Goal: Task Accomplishment & Management: Manage account settings

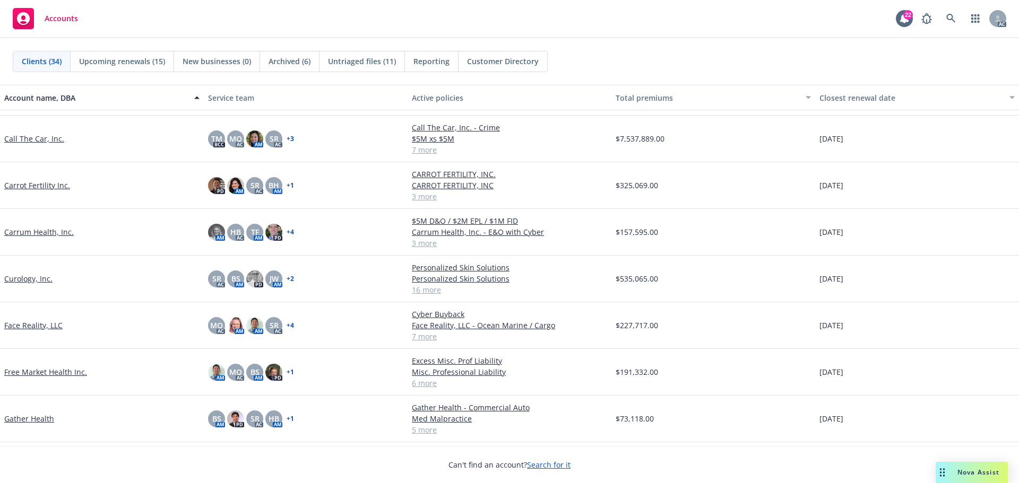
scroll to position [265, 0]
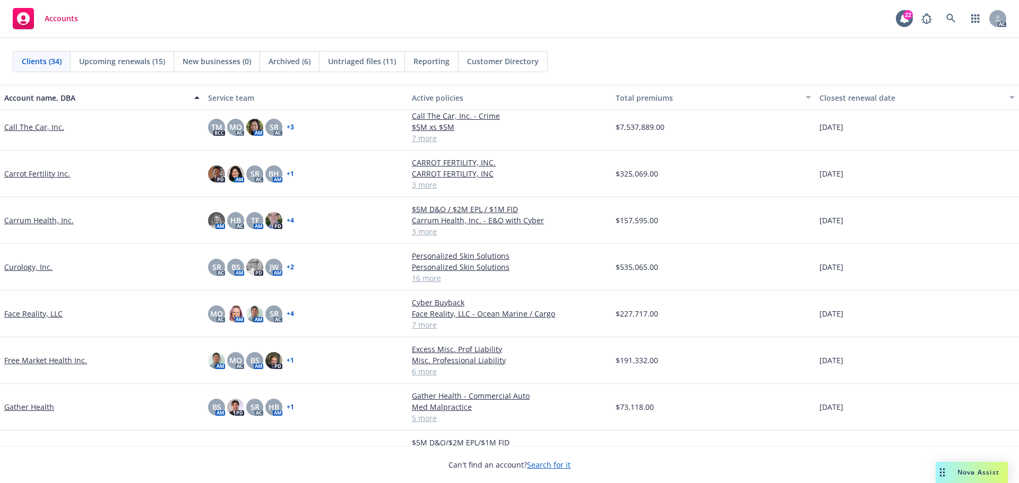
click at [47, 359] on link "Free Market Health Inc." at bounding box center [45, 360] width 83 height 11
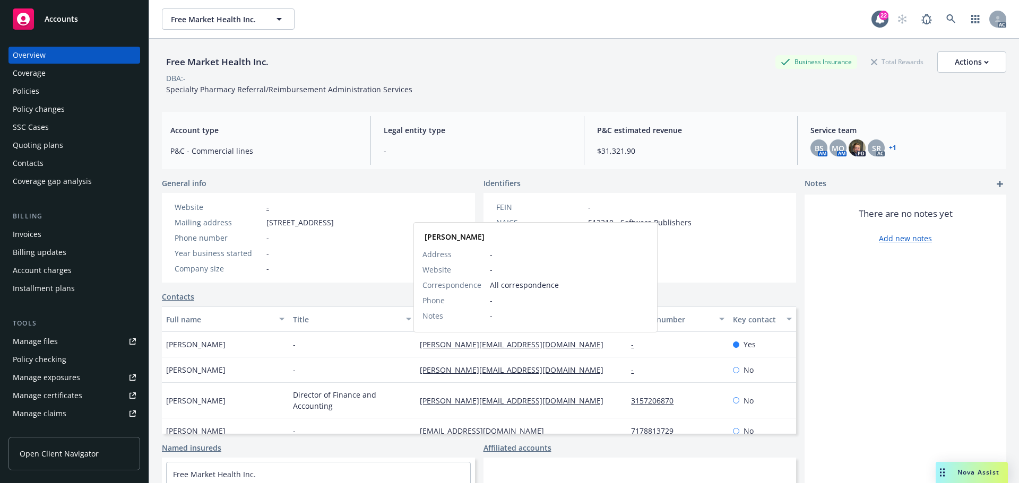
click at [473, 346] on link "joe@freemarkethealth.com" at bounding box center [516, 345] width 192 height 10
click at [75, 22] on span "Accounts" at bounding box center [61, 19] width 33 height 8
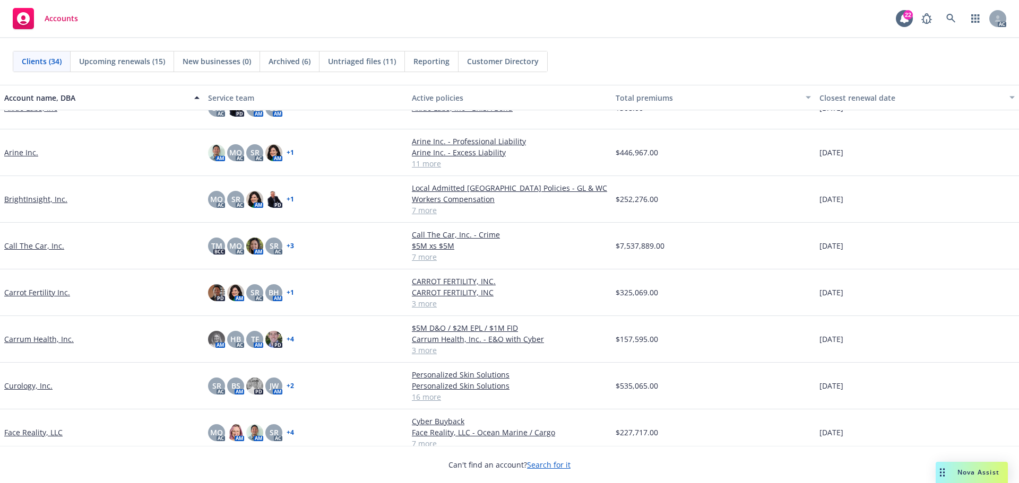
scroll to position [159, 0]
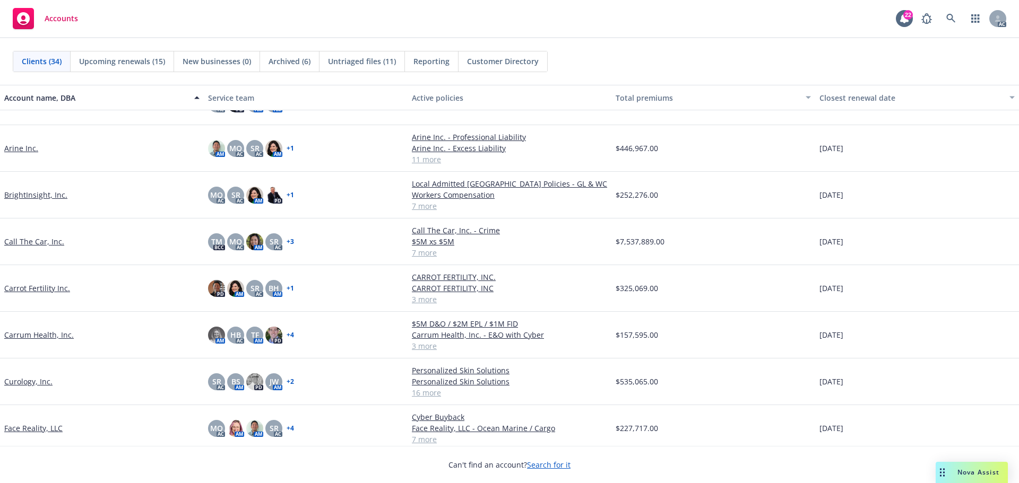
click at [38, 241] on link "Call The Car, Inc." at bounding box center [34, 241] width 60 height 11
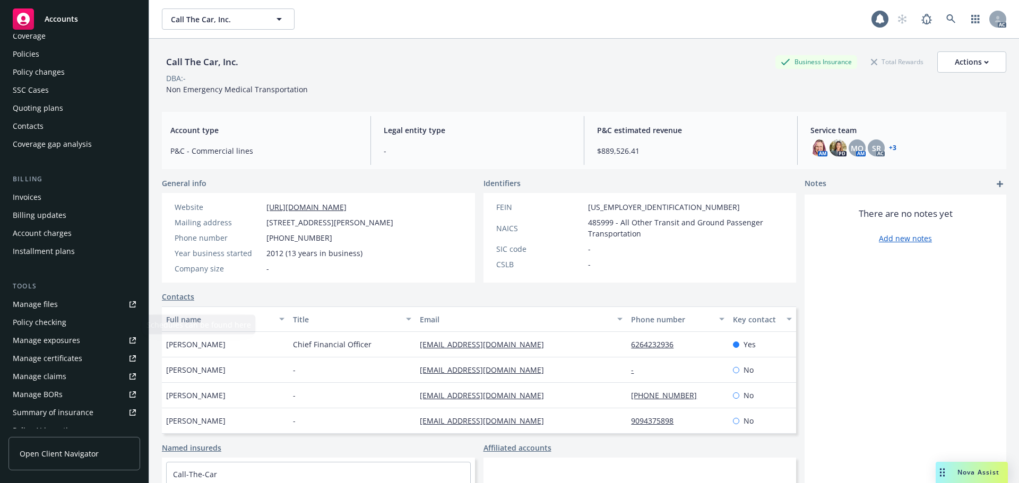
scroll to position [53, 0]
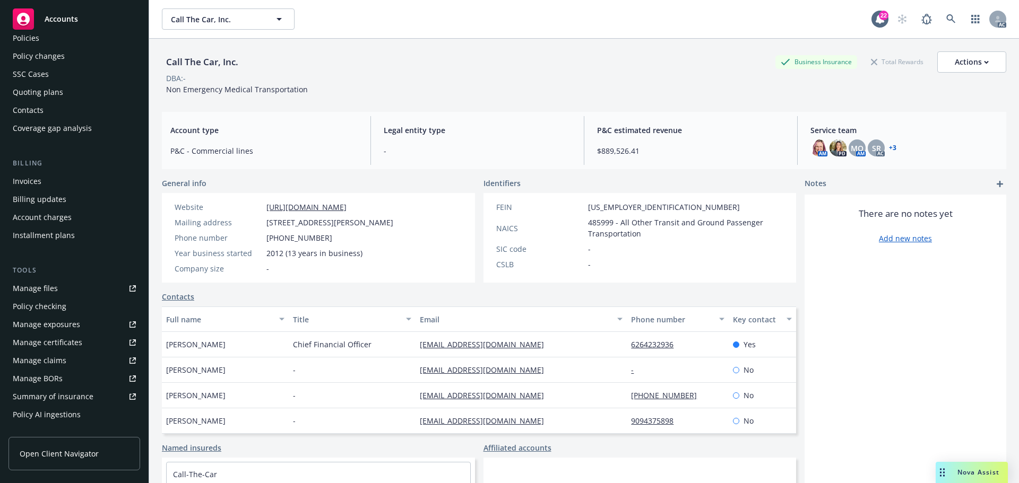
click at [66, 339] on div "Manage certificates" at bounding box center [48, 342] width 70 height 17
click at [60, 18] on span "Accounts" at bounding box center [61, 19] width 33 height 8
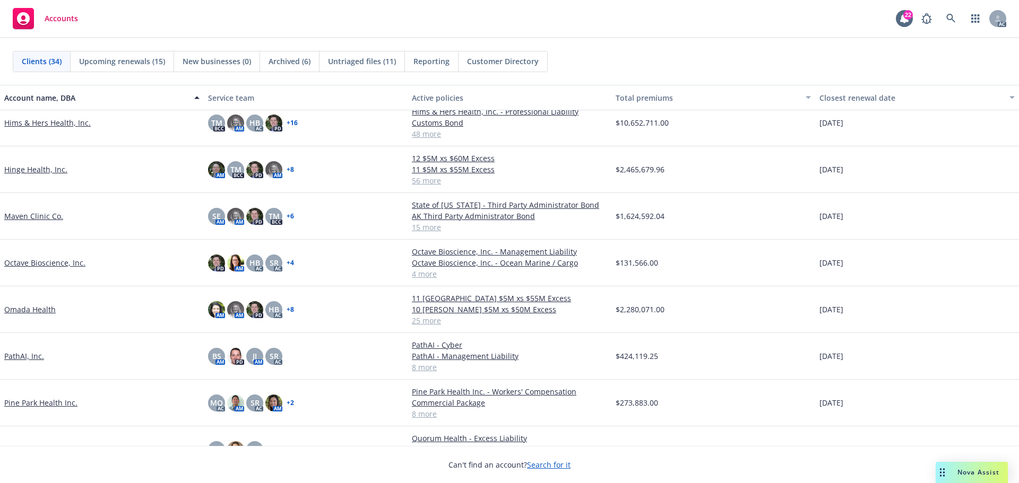
scroll to position [743, 0]
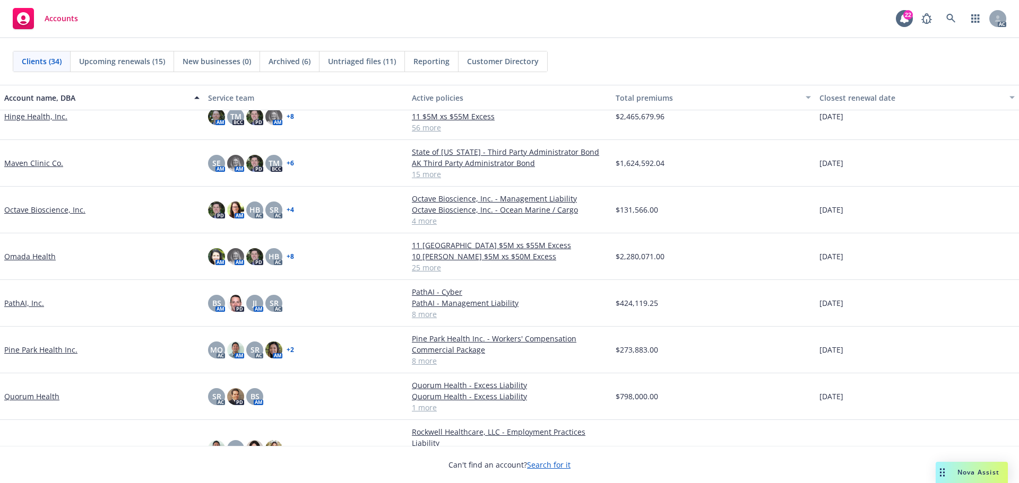
click at [54, 356] on link "Pine Park Health Inc." at bounding box center [40, 349] width 73 height 11
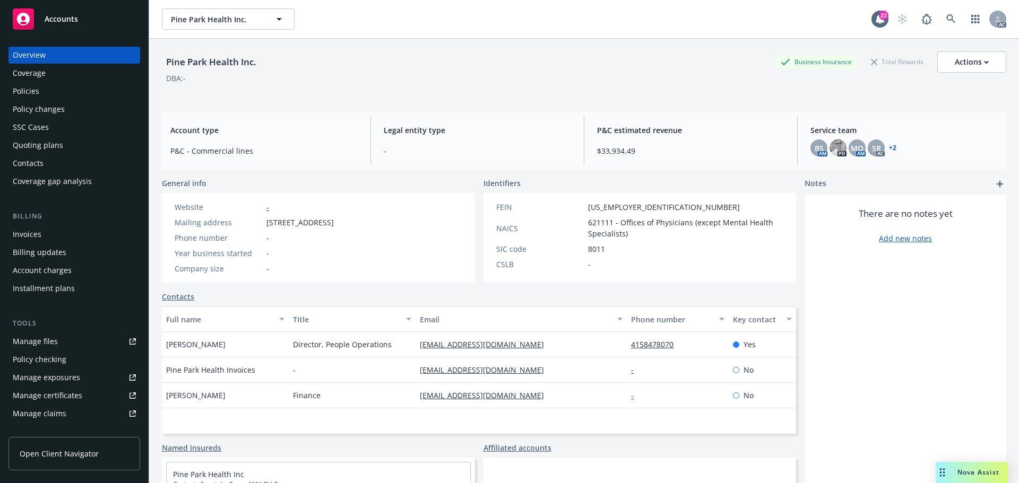
click at [38, 340] on div "Manage files" at bounding box center [35, 341] width 45 height 17
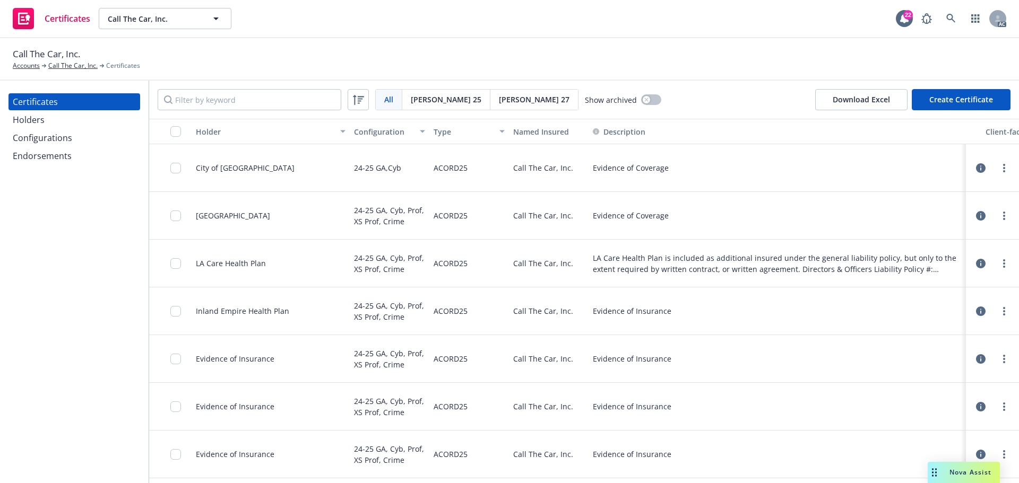
click at [38, 123] on div "Holders" at bounding box center [29, 119] width 32 height 17
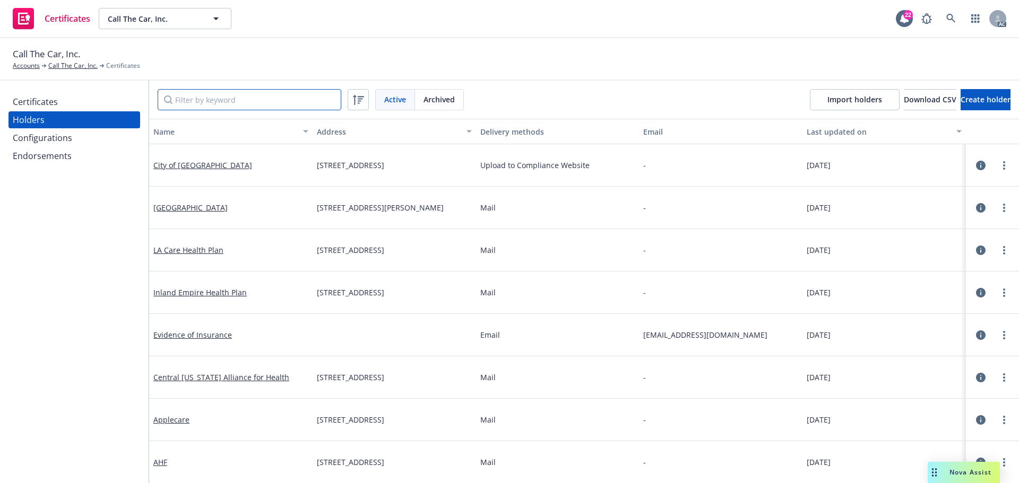
click at [223, 97] on input "Filter by keyword" at bounding box center [250, 99] width 184 height 21
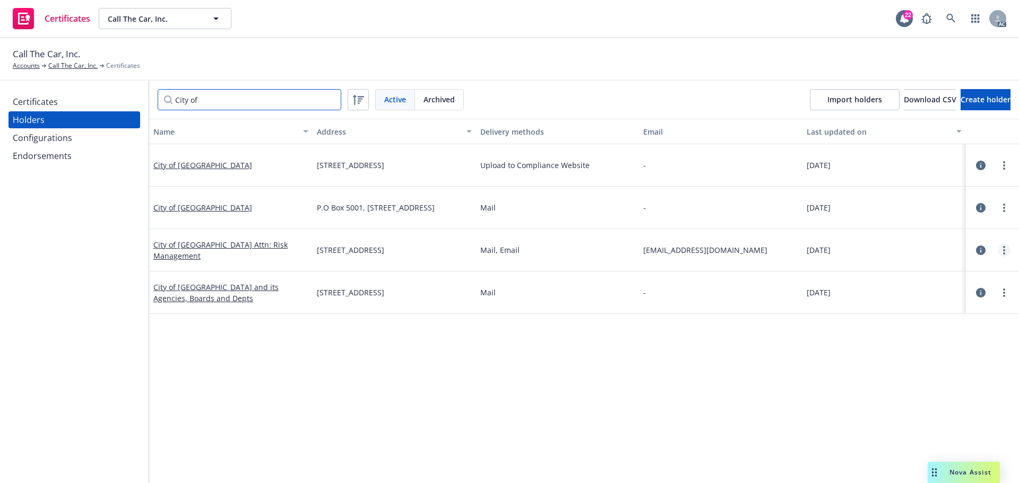
type input "City of"
click at [1003, 253] on icon "more" at bounding box center [1004, 250] width 2 height 8
click at [201, 250] on link "City of Riverside Attn: Risk Management" at bounding box center [220, 250] width 134 height 21
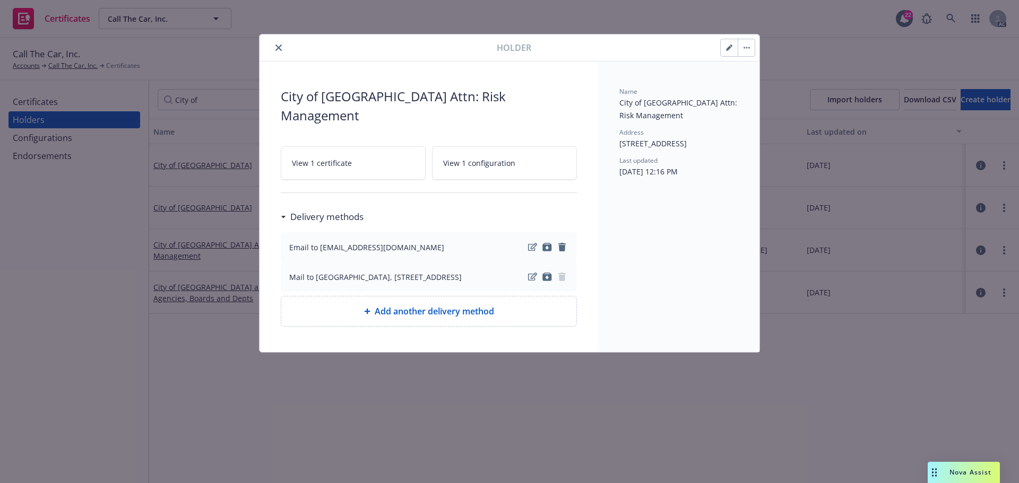
click at [743, 51] on button "button" at bounding box center [746, 47] width 17 height 17
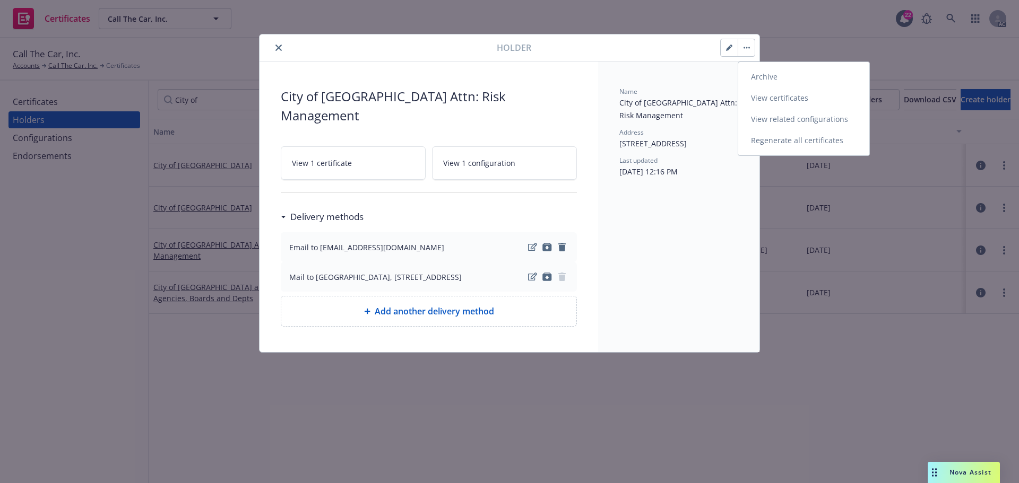
click at [763, 98] on link "View certificates" at bounding box center [803, 98] width 131 height 21
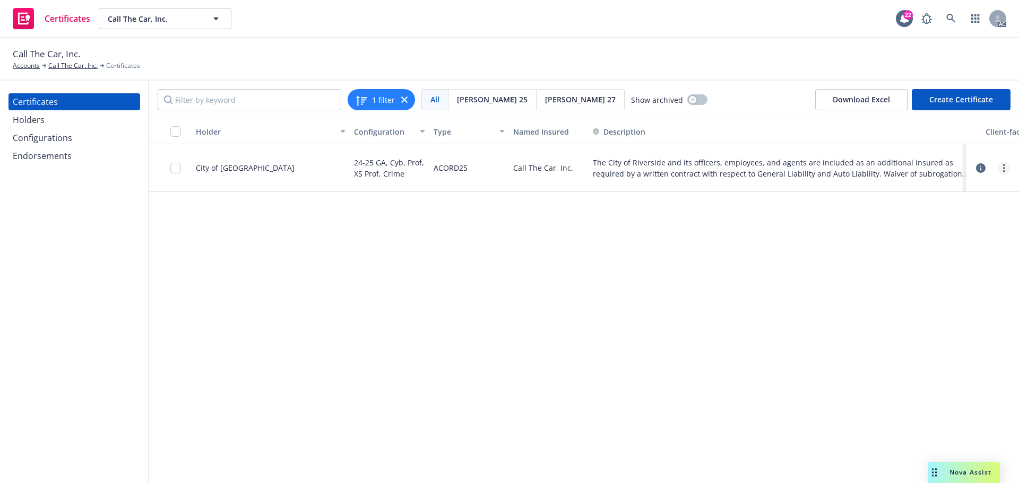
click at [1003, 172] on icon "more" at bounding box center [1004, 168] width 2 height 8
click at [891, 320] on link "Download uneditable generated certificate" at bounding box center [925, 321] width 170 height 21
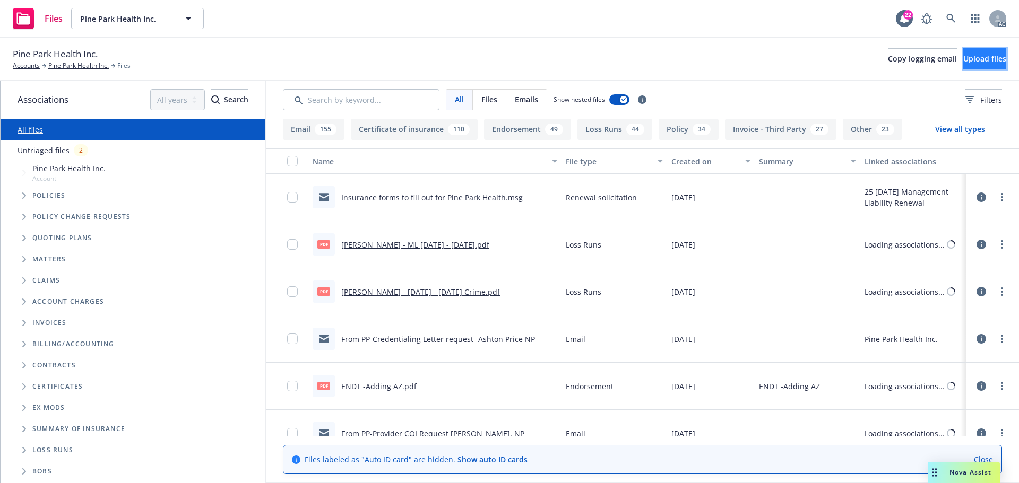
click at [963, 63] on span "Upload files" at bounding box center [984, 59] width 43 height 10
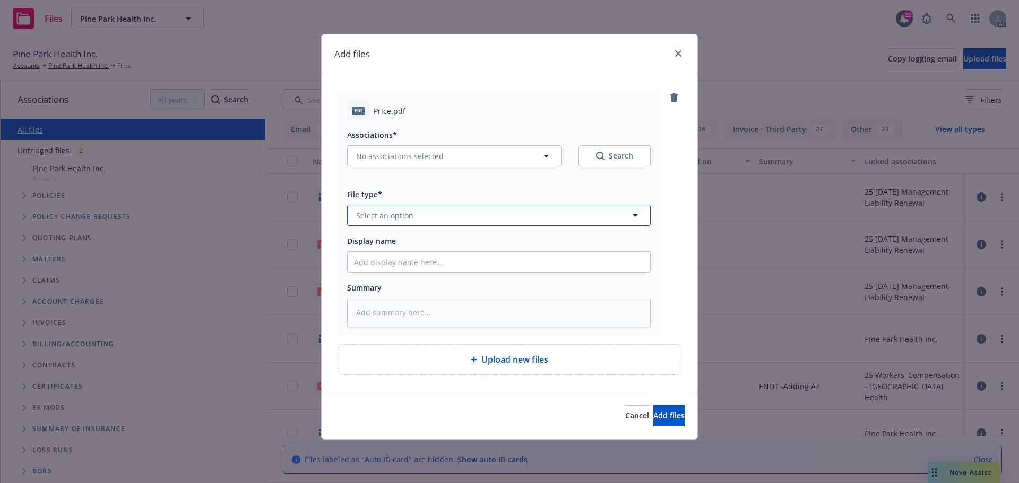
drag, startPoint x: 403, startPoint y: 221, endPoint x: 387, endPoint y: 190, distance: 34.6
click at [403, 221] on button "Select an option" at bounding box center [499, 215] width 304 height 21
type input "cred"
click at [399, 248] on span "Credentialing Letter" at bounding box center [394, 244] width 73 height 11
click at [371, 261] on input "Display name" at bounding box center [499, 262] width 302 height 20
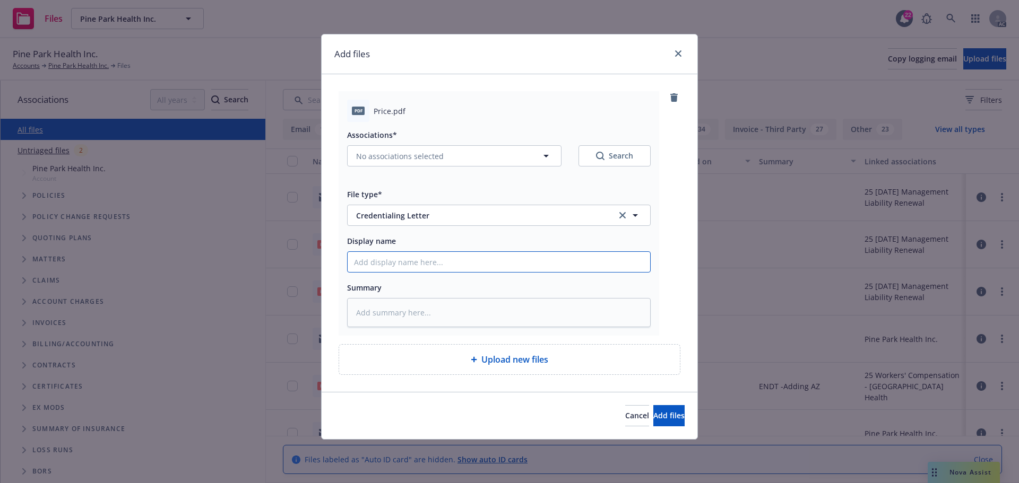
type textarea "x"
type input "C"
type textarea "x"
type input "Cr"
type textarea "x"
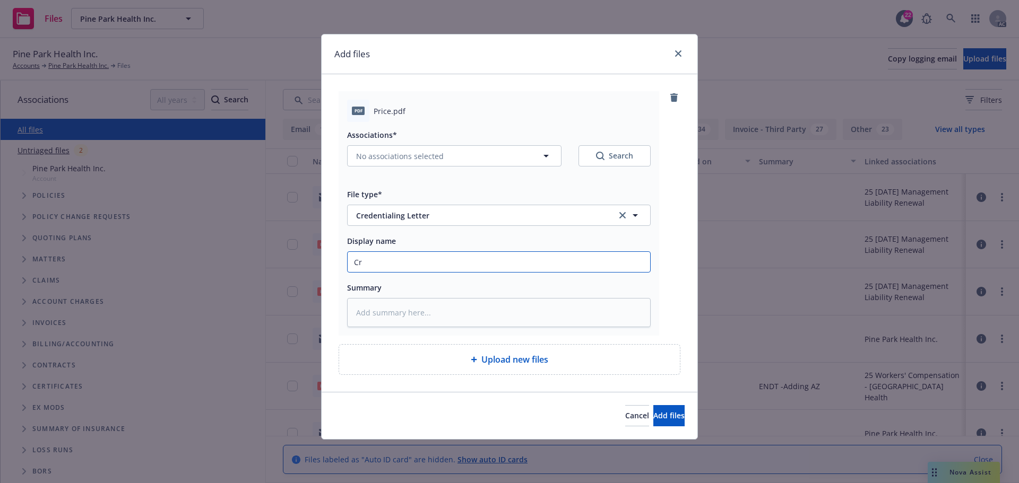
type input "Cre"
type textarea "x"
type input "Cred"
type textarea "x"
type input "Crede"
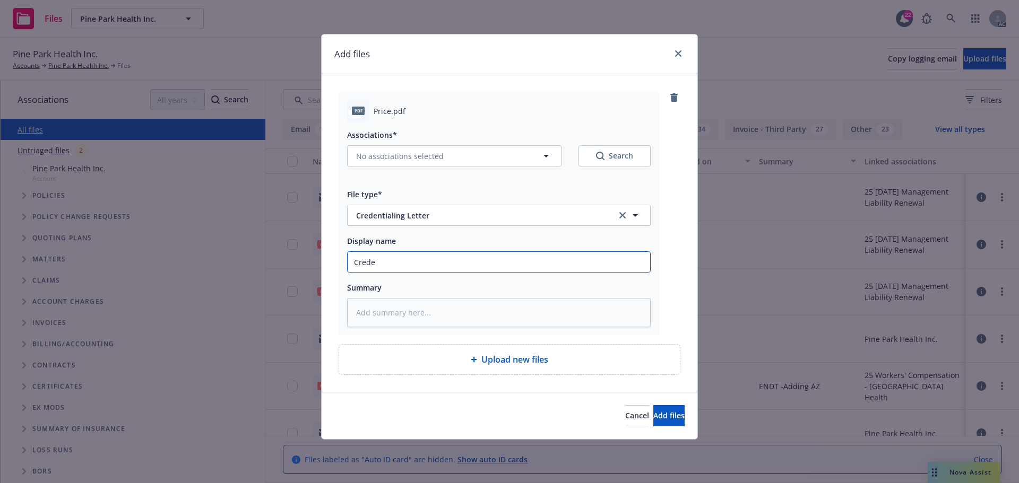
type textarea "x"
type input "Creden"
type textarea "x"
type input "Credent"
type textarea "x"
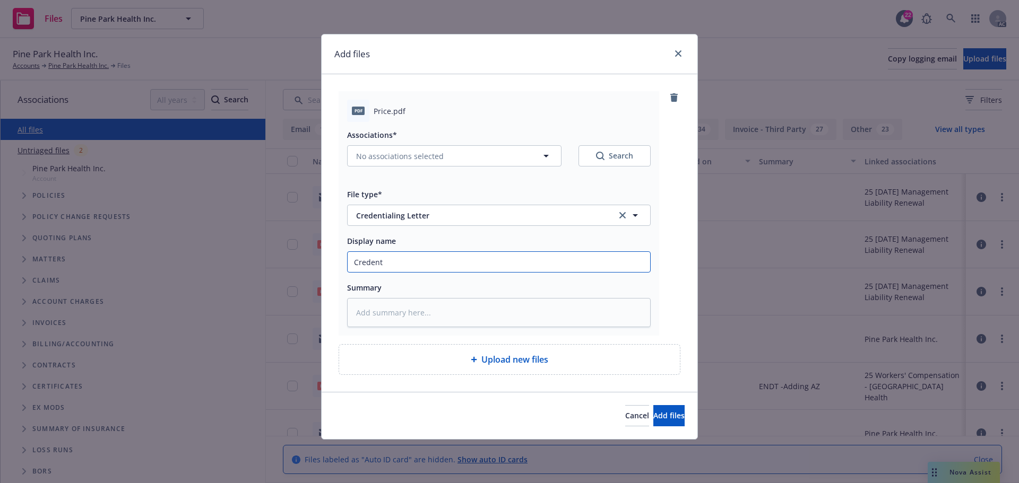
type input "Credenti"
type textarea "x"
type input "Credentia"
type textarea "x"
type input "Credential"
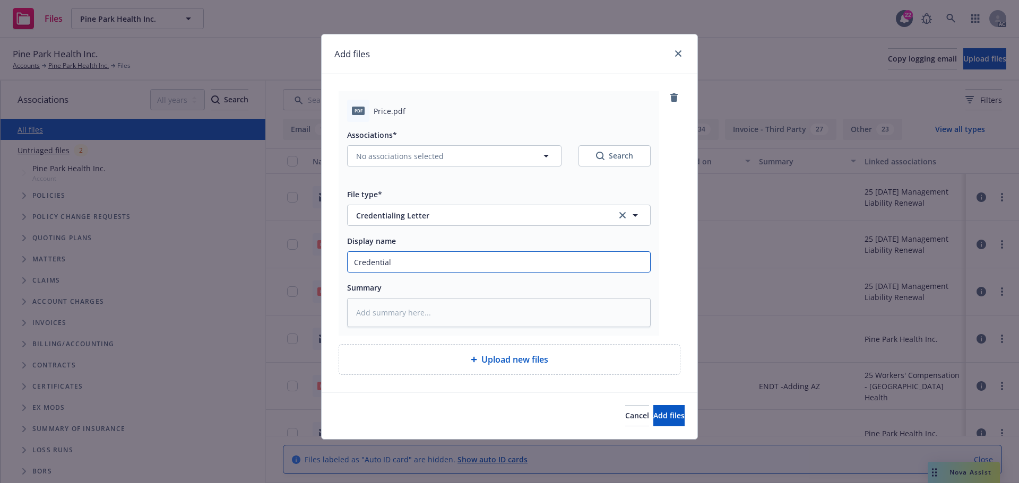
type textarea "x"
type input "Credentiali"
type textarea "x"
type input "Credentialin"
type textarea "x"
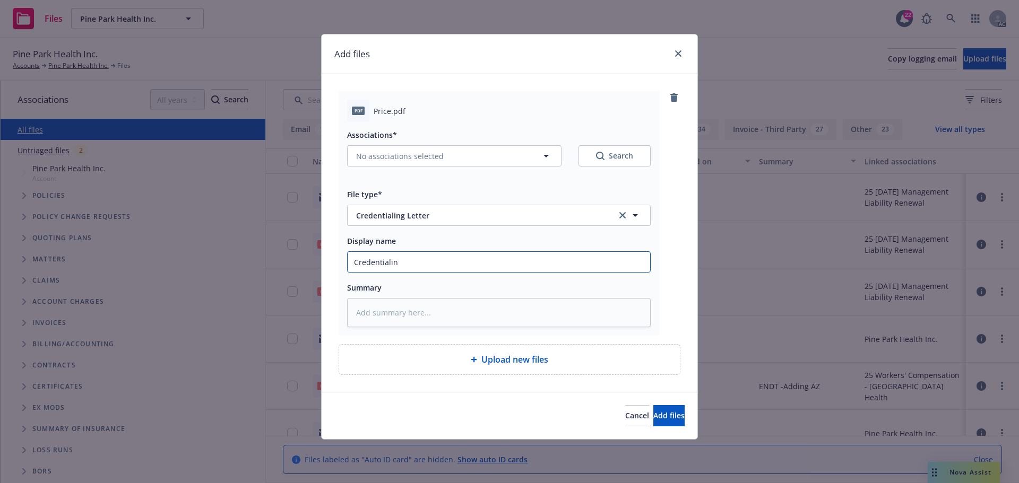
type input "Credentialing"
type textarea "x"
type input "Credentialing"
type textarea "x"
type input "Credentialing L"
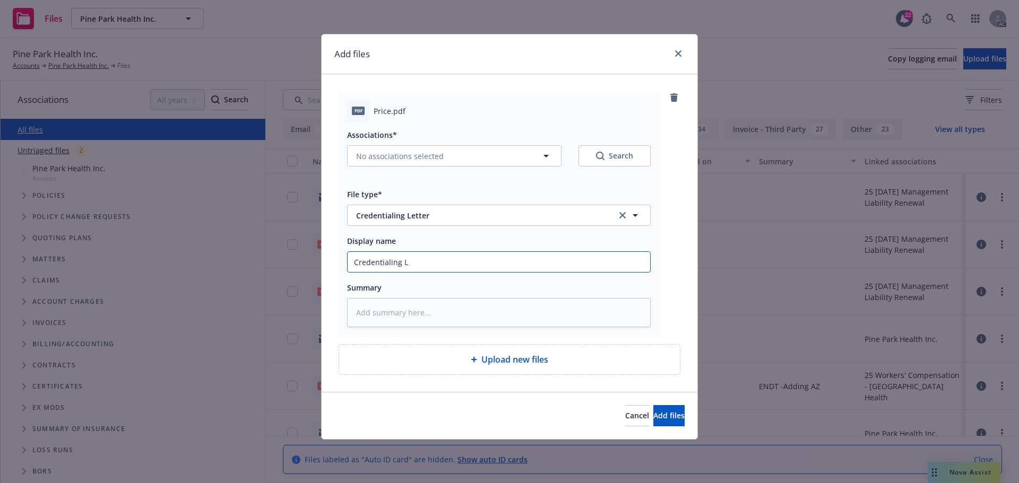
type textarea "x"
type input "Credentialing Le"
type textarea "x"
type input "Credentialing Let"
type textarea "x"
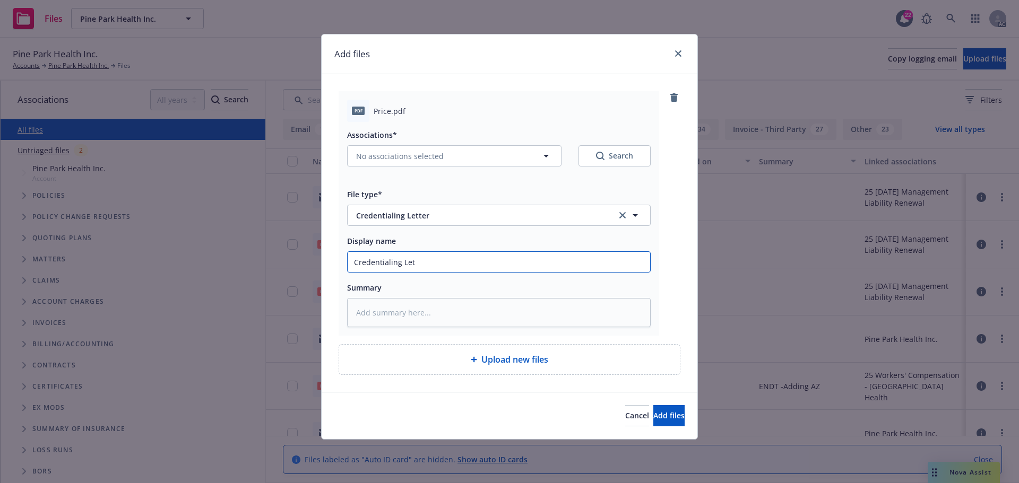
type input "Credentialing Lett"
type textarea "x"
type input "Credentialing Lettt"
type textarea "x"
type input "Credentialing Lett"
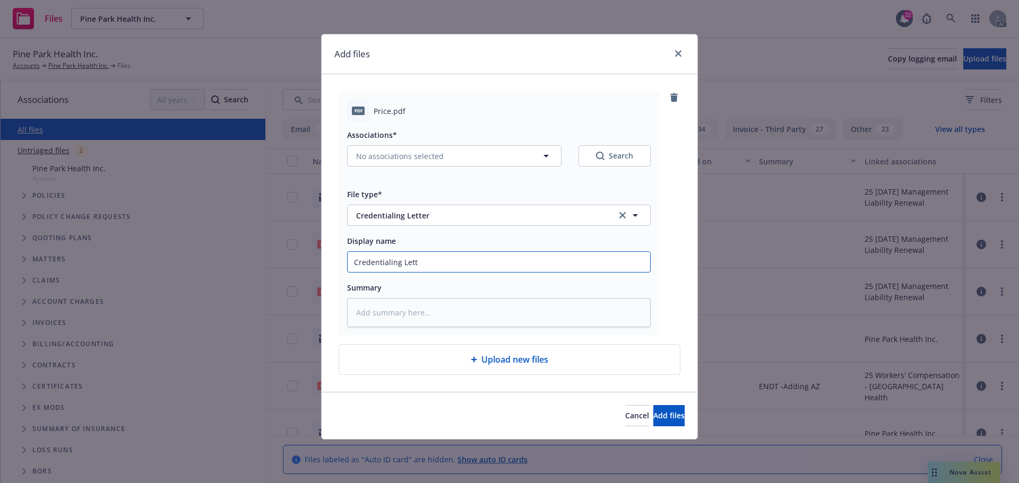
type textarea "x"
type input "Credentialing Lette"
type textarea "x"
type input "Credentialing Letter"
type textarea "x"
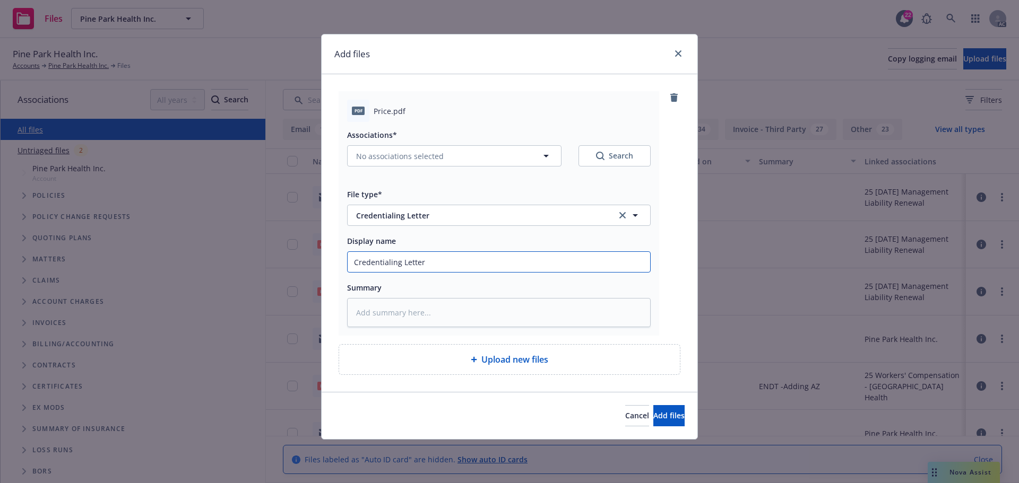
type input "Credentialing Letter-"
type textarea "x"
type input "Credentialing Letter-"
type textarea "x"
type input "Credentialing Letter- A"
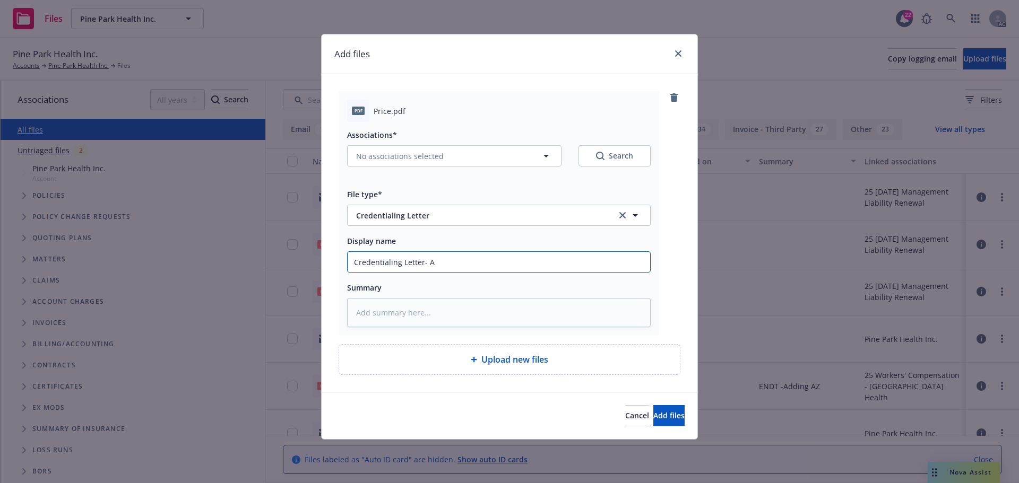
type textarea "x"
type input "Credentialing Letter- As"
type textarea "x"
type input "Credentialing Letter- Ash"
type textarea "x"
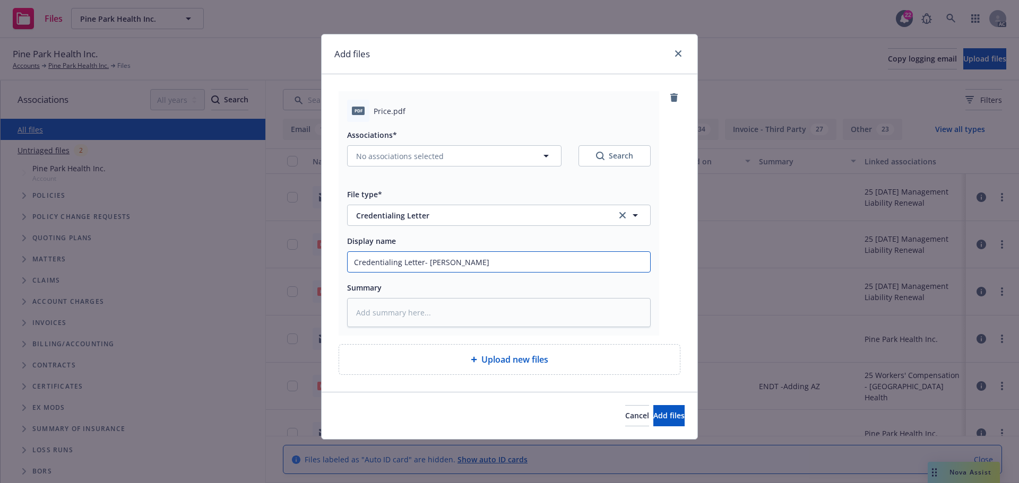
type input "Credentialing Letter- Asht"
type textarea "x"
type input "Credentialing Letter- Ashto"
type textarea "x"
type input "Credentialing Letter- Ashton"
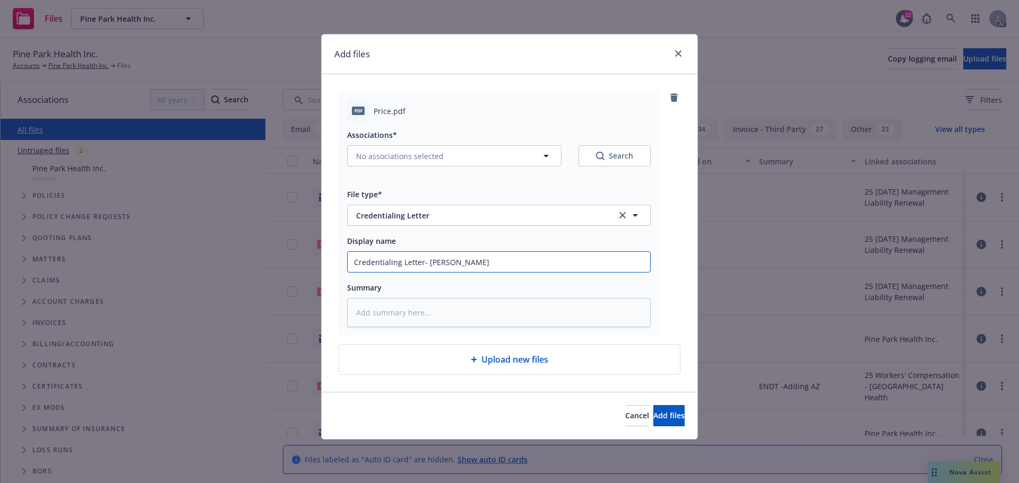
type textarea "x"
type input "Credentialing Letter- Ashton"
type textarea "x"
type input "Credentialing Letter- Ashton P"
type textarea "x"
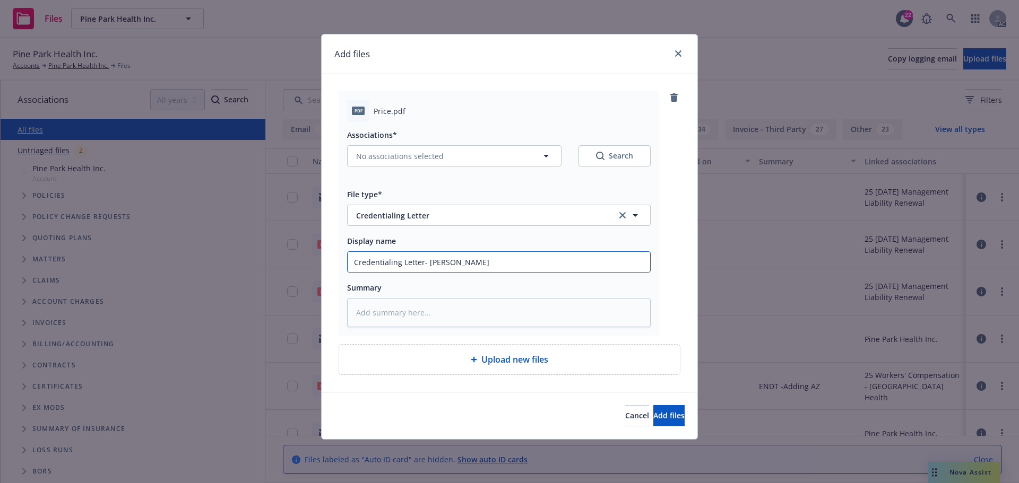
type input "Credentialing Letter- Ashton Pr"
type textarea "x"
type input "Credentialing Letter- Ashton Pri"
type textarea "x"
type input "Credentialing Letter- Ashton Pric"
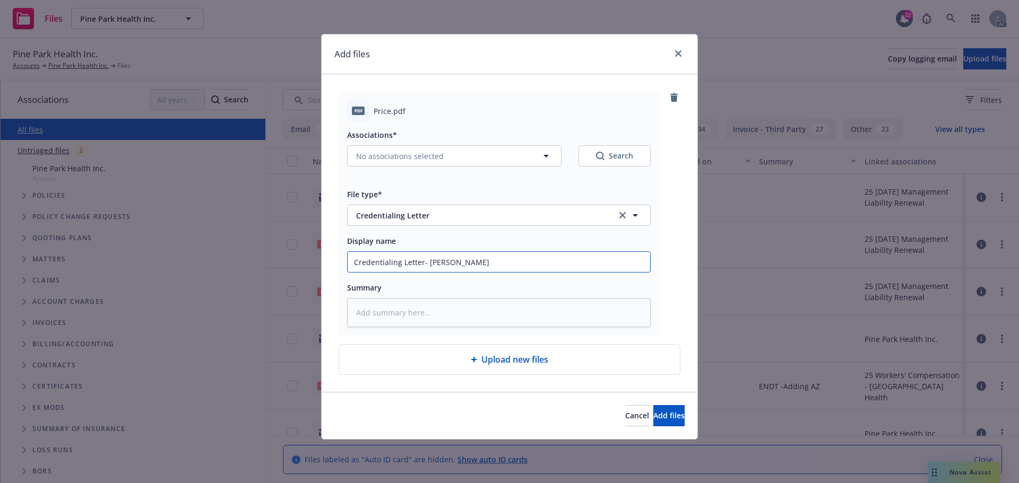
type textarea "x"
drag, startPoint x: 476, startPoint y: 263, endPoint x: 348, endPoint y: 258, distance: 128.0
click at [348, 258] on input "Credentialing Letter- Ashton Price" at bounding box center [499, 262] width 302 height 20
type input "Credentialing Letter- Ashton Price"
click at [360, 305] on textarea at bounding box center [499, 312] width 304 height 29
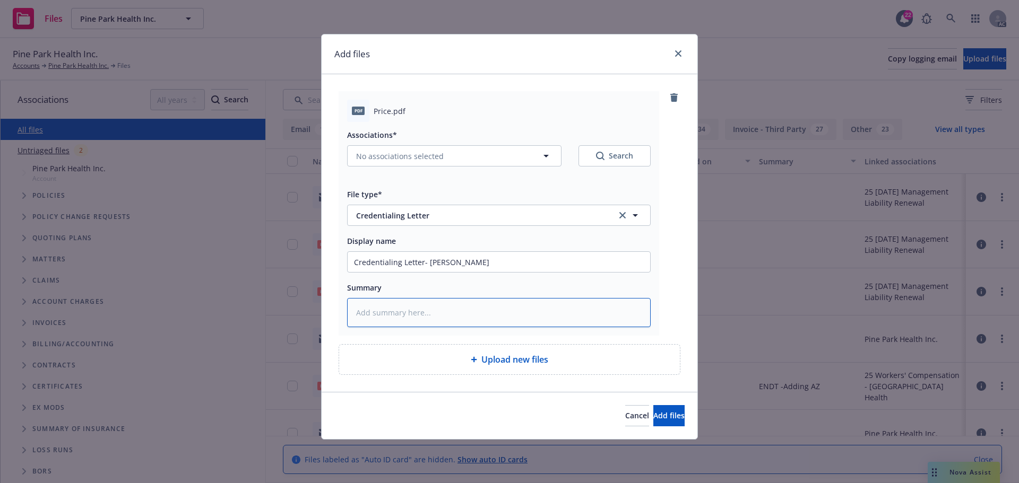
paste textarea "Credentialing Letter- Ashton Price"
type textarea "x"
type textarea "Credentialing Letter- Ashton Price"
click at [653, 415] on span "Add files" at bounding box center [668, 416] width 31 height 10
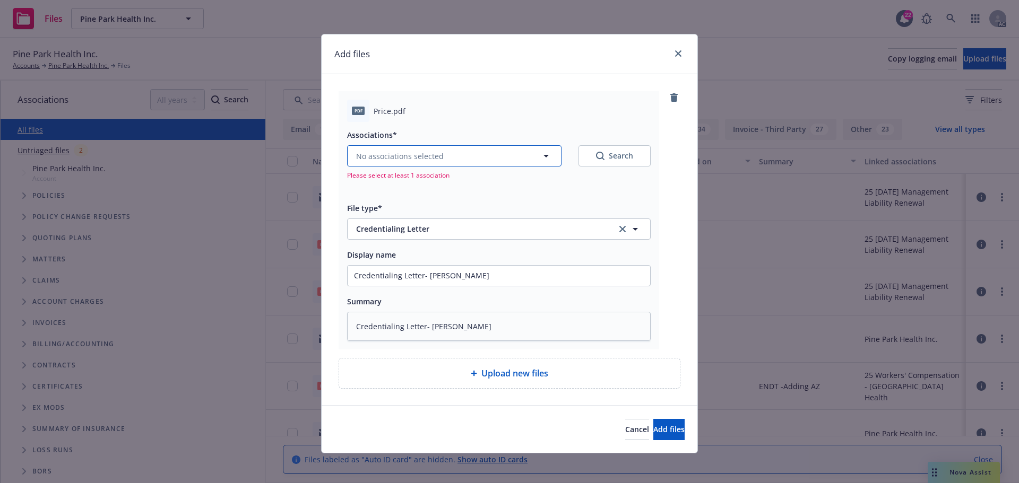
click at [540, 155] on icon "button" at bounding box center [546, 156] width 13 height 13
type textarea "x"
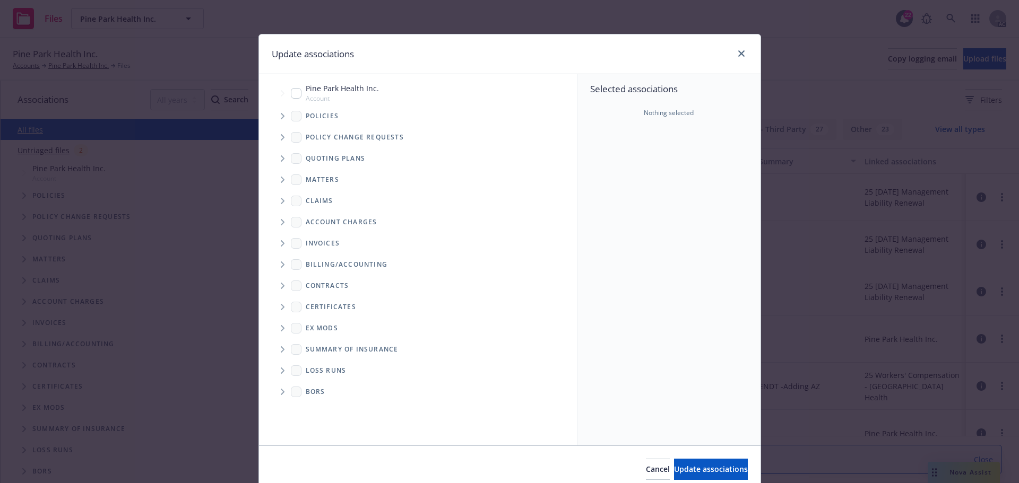
click at [291, 94] on input "Tree Example" at bounding box center [296, 93] width 11 height 11
checkbox input "true"
click at [683, 470] on span "Update associations" at bounding box center [711, 469] width 74 height 10
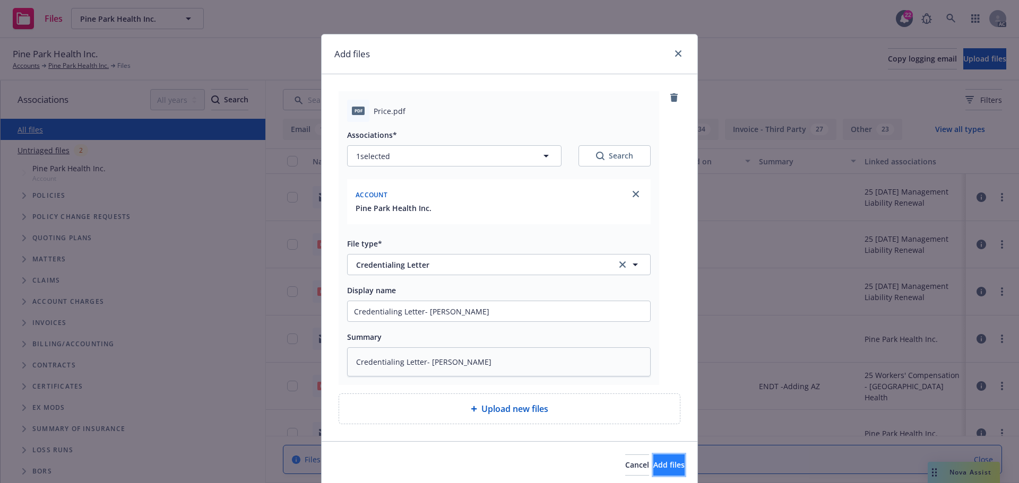
click at [658, 458] on button "Add files" at bounding box center [668, 465] width 31 height 21
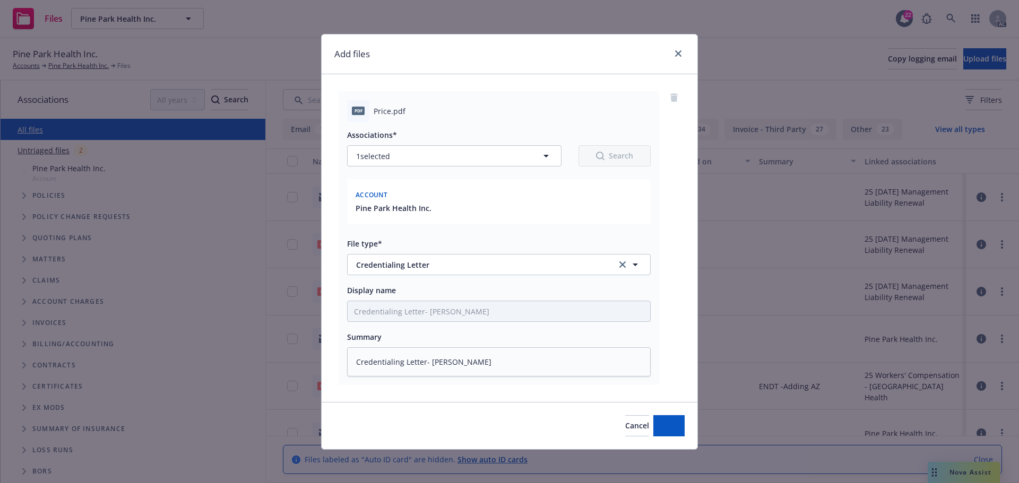
type textarea "x"
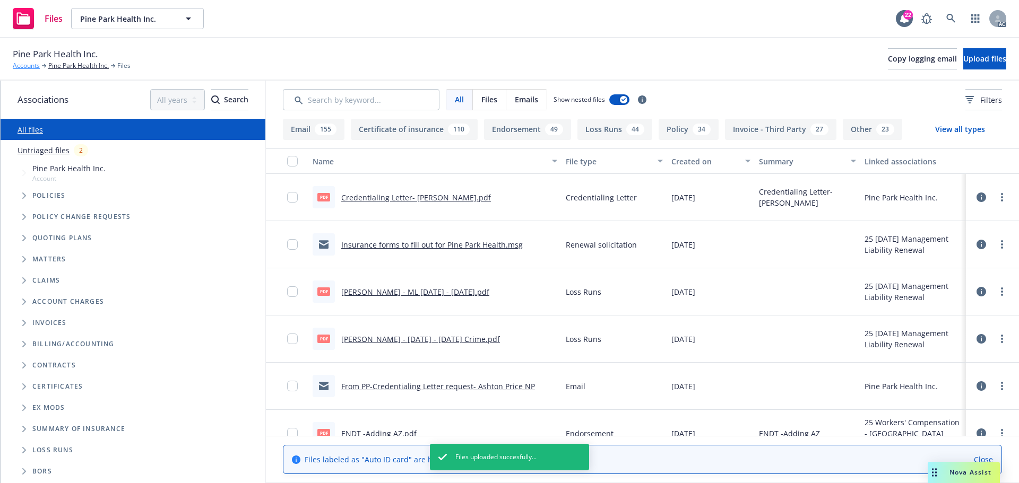
drag, startPoint x: 31, startPoint y: 64, endPoint x: 40, endPoint y: 67, distance: 9.6
click at [31, 64] on link "Accounts" at bounding box center [26, 66] width 27 height 10
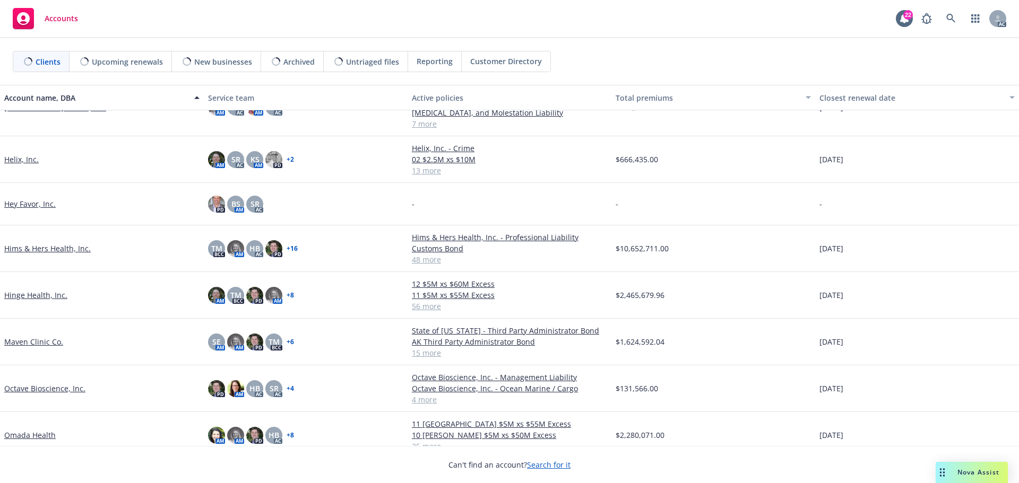
scroll to position [637, 0]
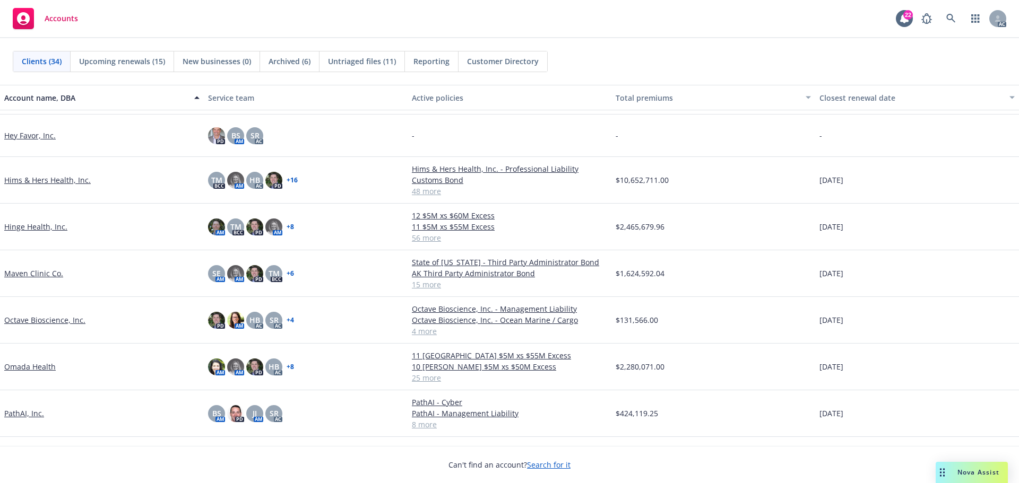
click at [46, 279] on link "Maven Clinic Co." at bounding box center [33, 273] width 59 height 11
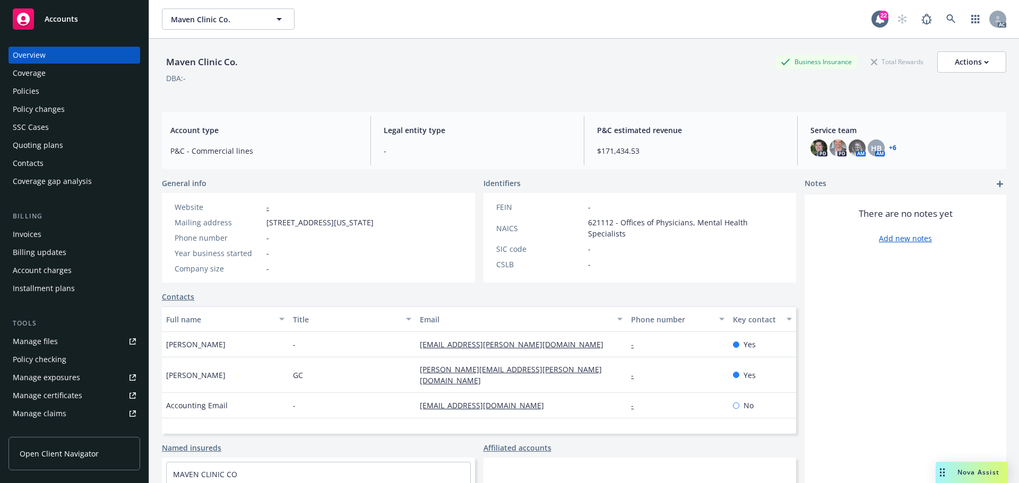
click at [46, 340] on div "Manage files" at bounding box center [35, 341] width 45 height 17
click at [66, 18] on span "Accounts" at bounding box center [61, 19] width 33 height 8
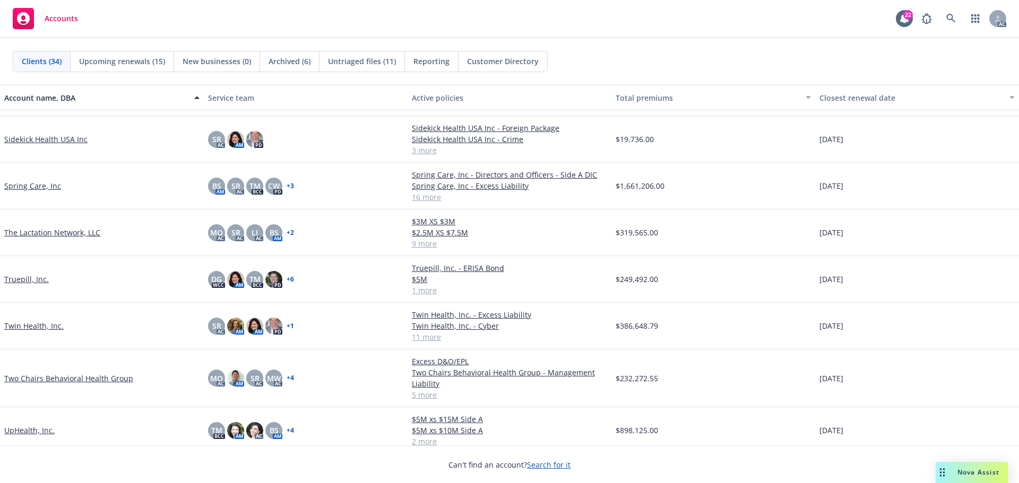
scroll to position [1114, 0]
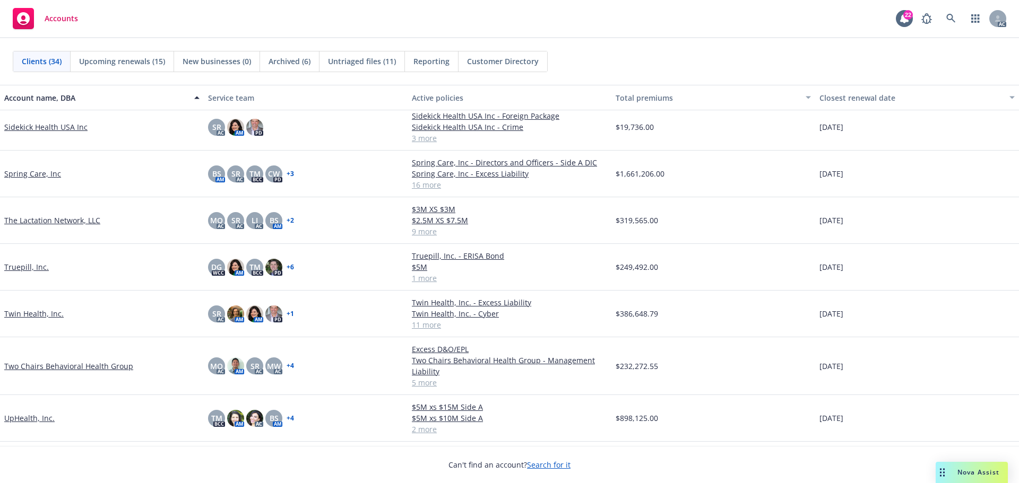
click at [32, 311] on link "Twin Health, Inc." at bounding box center [33, 313] width 59 height 11
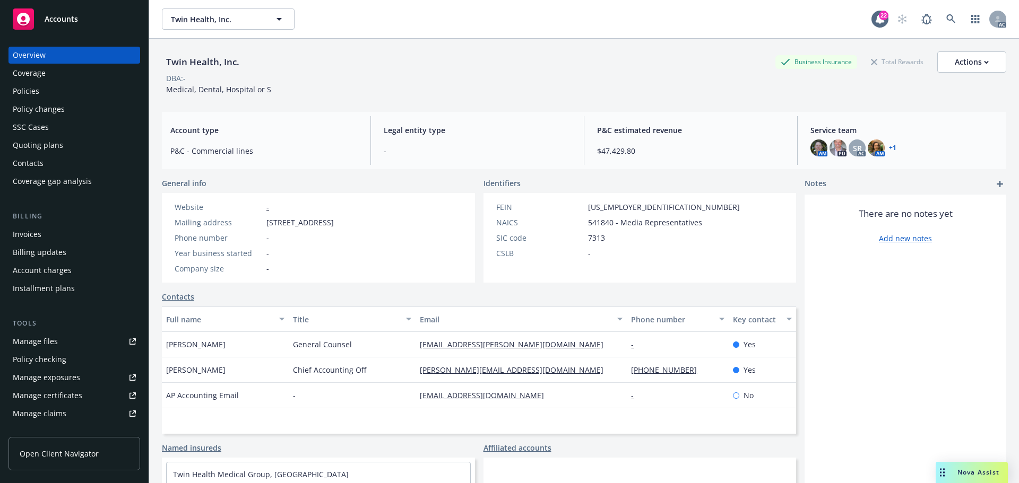
click at [29, 87] on div "Policies" at bounding box center [26, 91] width 27 height 17
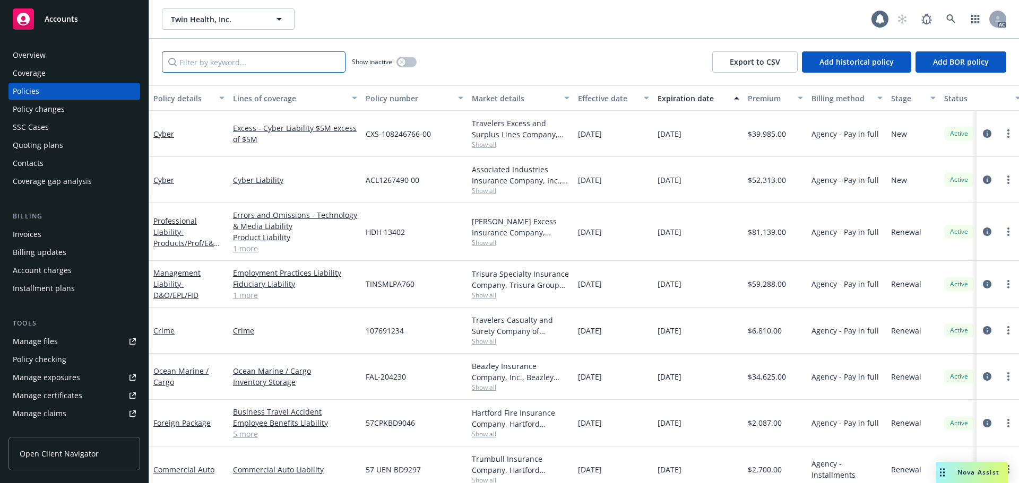
click at [254, 57] on input "Filter by keyword..." at bounding box center [254, 61] width 184 height 21
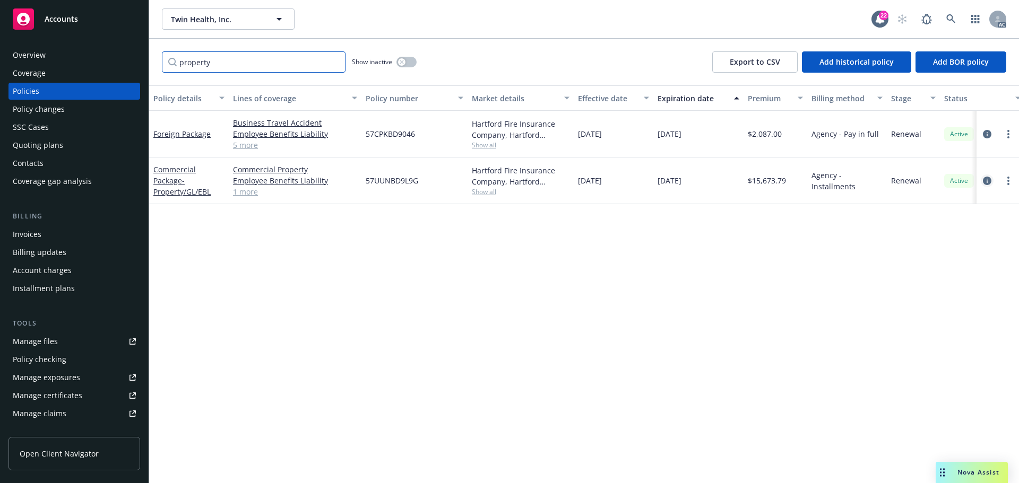
type input "property"
click at [988, 179] on icon "circleInformation" at bounding box center [987, 181] width 8 height 8
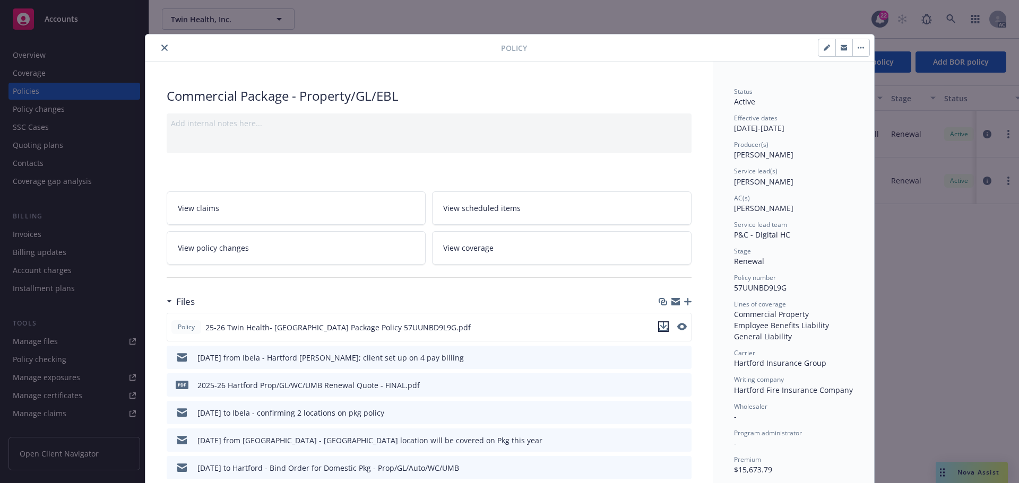
click at [662, 329] on icon "download file" at bounding box center [663, 327] width 8 height 8
click at [161, 49] on icon "close" at bounding box center [164, 48] width 6 height 6
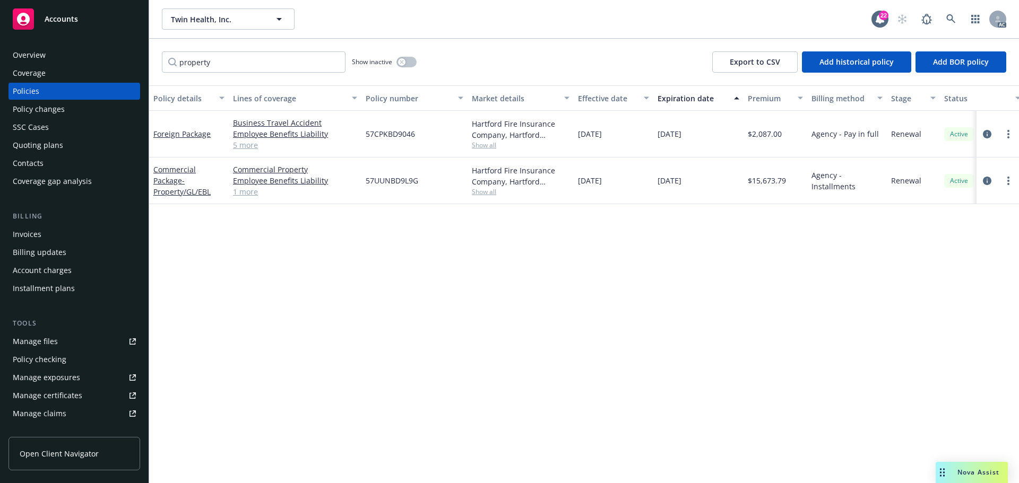
click at [70, 19] on span "Accounts" at bounding box center [61, 19] width 33 height 8
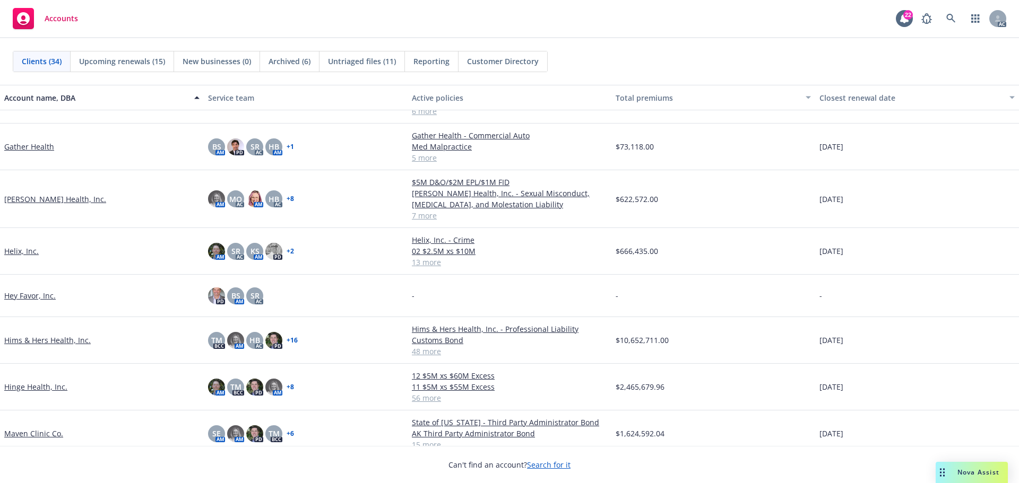
scroll to position [531, 0]
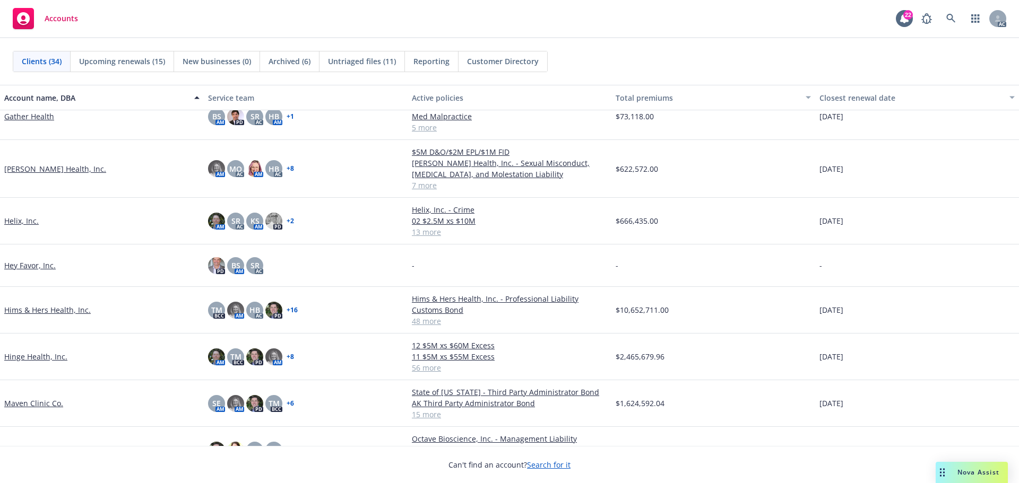
click at [41, 357] on link "Hinge Health, Inc." at bounding box center [35, 356] width 63 height 11
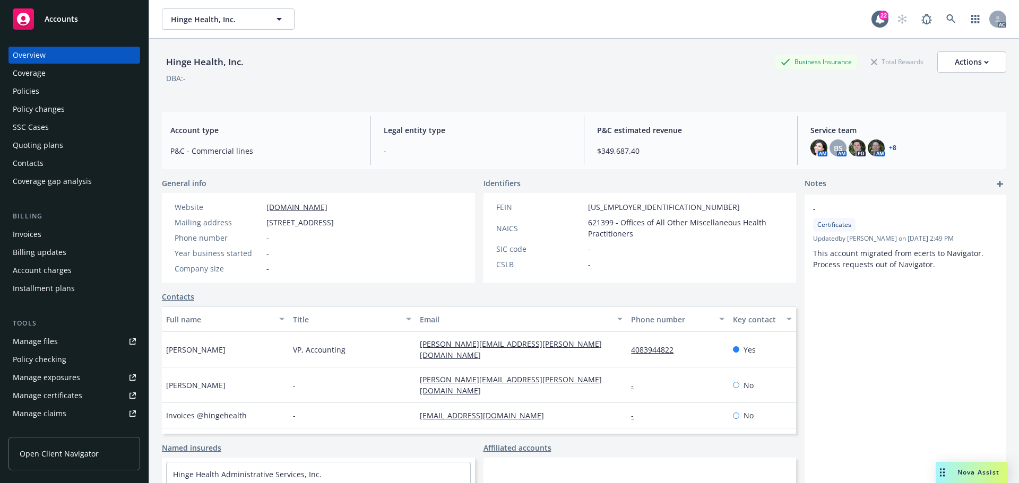
click at [73, 397] on div "Manage certificates" at bounding box center [48, 395] width 70 height 17
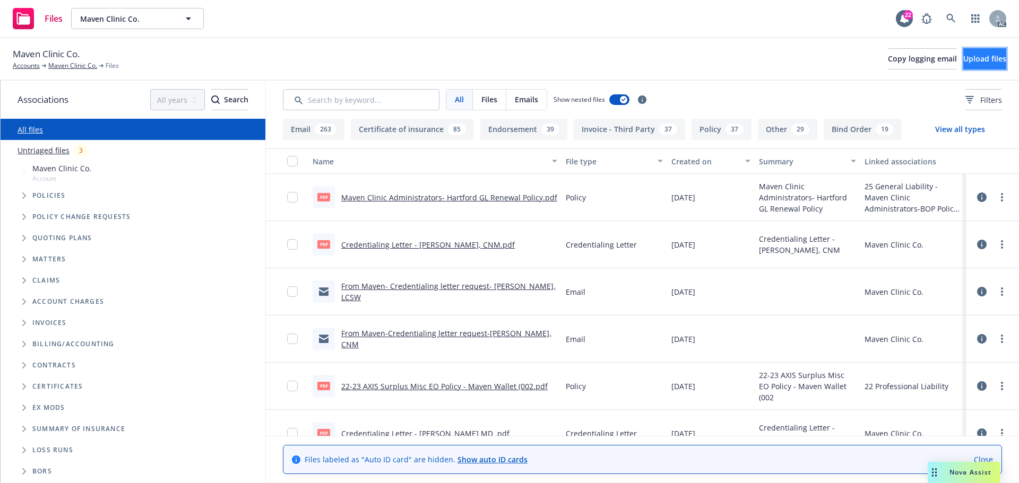
click at [963, 55] on span "Upload files" at bounding box center [984, 59] width 43 height 10
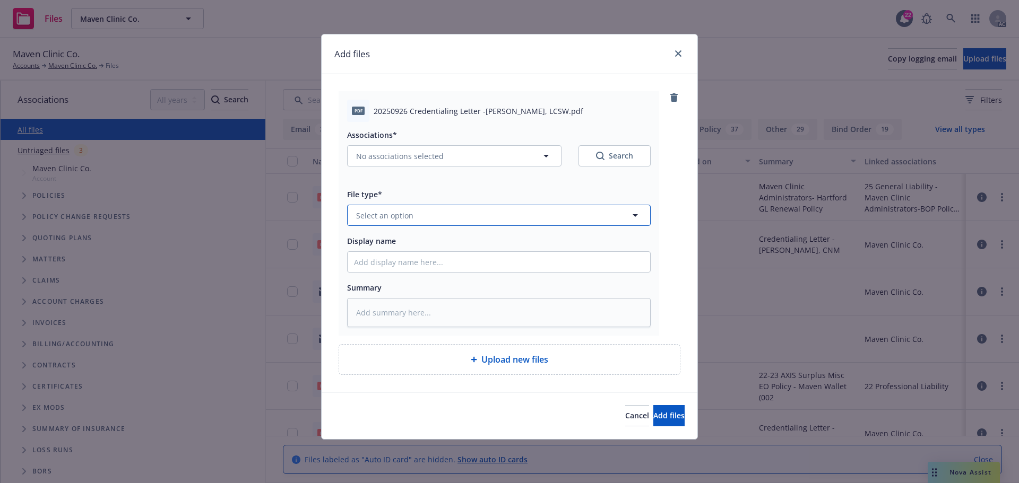
click at [420, 220] on button "Select an option" at bounding box center [499, 215] width 304 height 21
type input "cred"
click at [439, 244] on div "Credentialing Letter" at bounding box center [499, 244] width 290 height 15
drag, startPoint x: 410, startPoint y: 111, endPoint x: 554, endPoint y: 112, distance: 143.8
click at [554, 112] on span "20250926 Credentialing Letter -Kate Tsagronis, LCSW.pdf" at bounding box center [479, 111] width 210 height 11
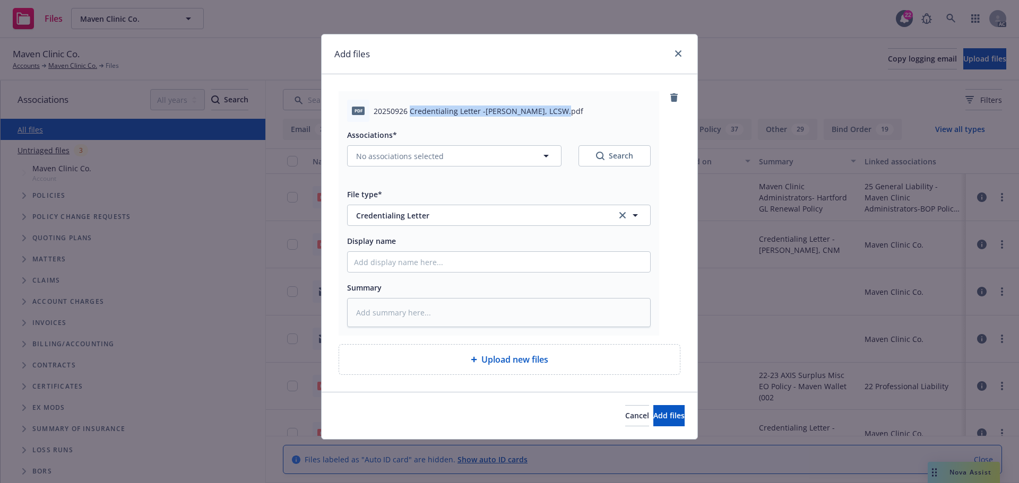
copy span "Credentialing Letter -Kate Tsagronis, LCSW"
click at [356, 257] on input "Display name" at bounding box center [499, 262] width 302 height 20
paste input "Credentialing Letter -Kate Tsagronis, LCSW"
type textarea "x"
type input "Credentialing Letter -Kate Tsagronis, LCSW"
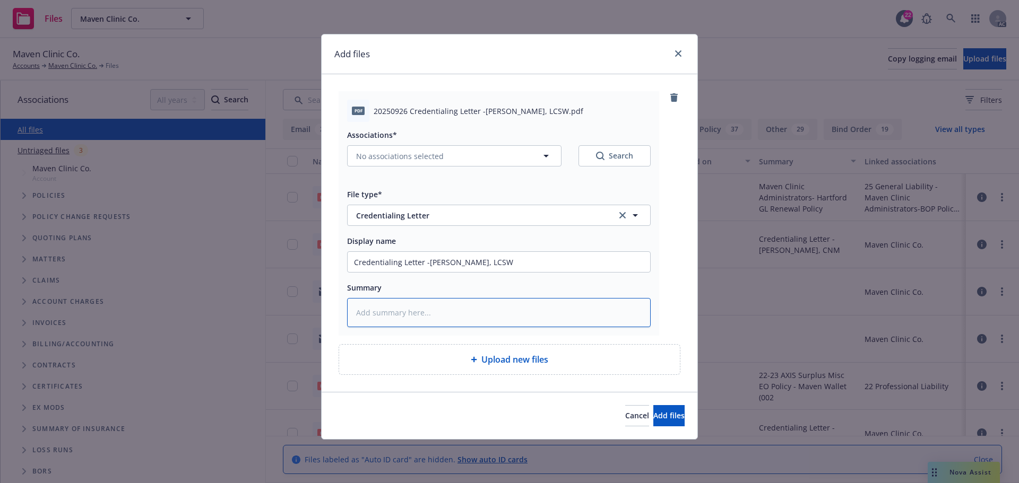
click at [386, 319] on textarea at bounding box center [499, 312] width 304 height 29
paste textarea "Credentialing Letter -Kate Tsagronis, LCSW"
type textarea "x"
type textarea "Credentialing Letter -Kate Tsagronis, LCSW"
click at [663, 419] on span "Add files" at bounding box center [668, 416] width 31 height 10
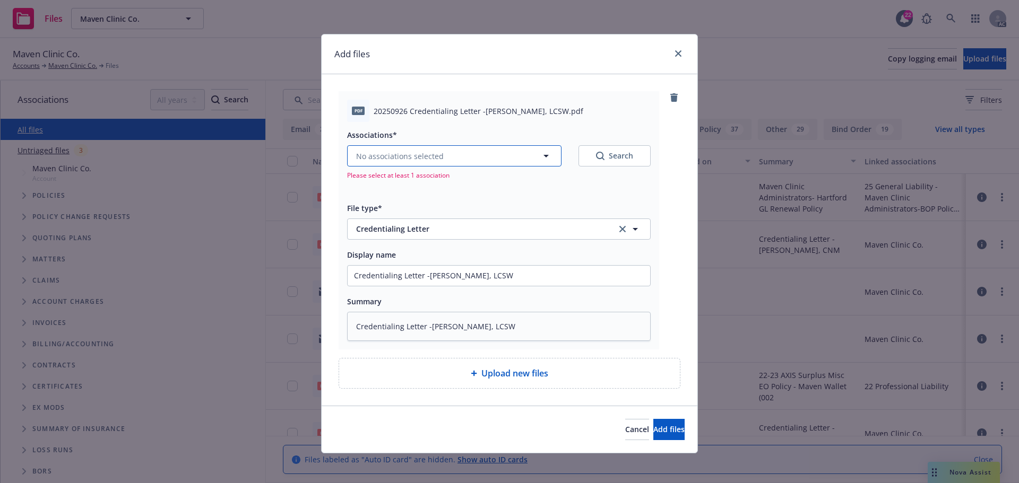
click at [545, 159] on icon "button" at bounding box center [546, 156] width 13 height 13
type textarea "x"
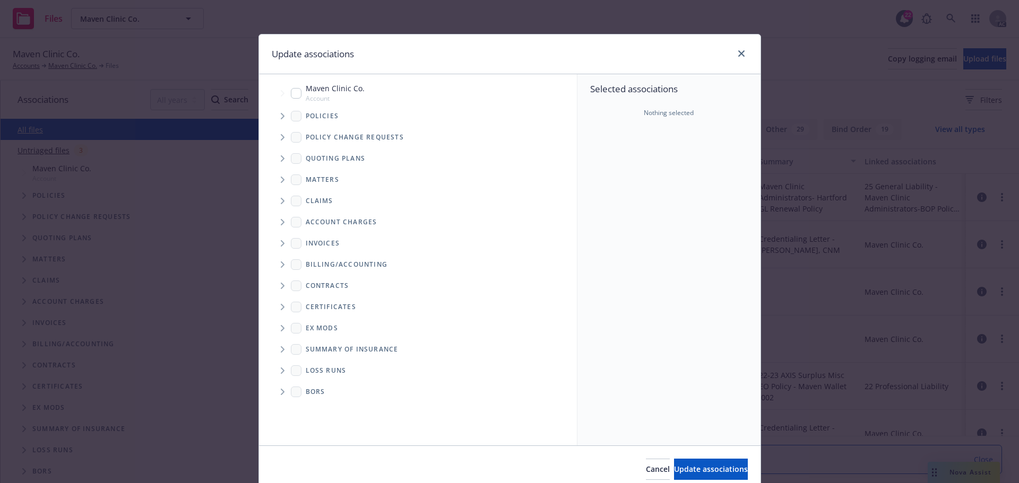
click at [293, 93] on input "Tree Example" at bounding box center [296, 93] width 11 height 11
checkbox input "true"
click at [684, 465] on span "Update associations" at bounding box center [711, 469] width 74 height 10
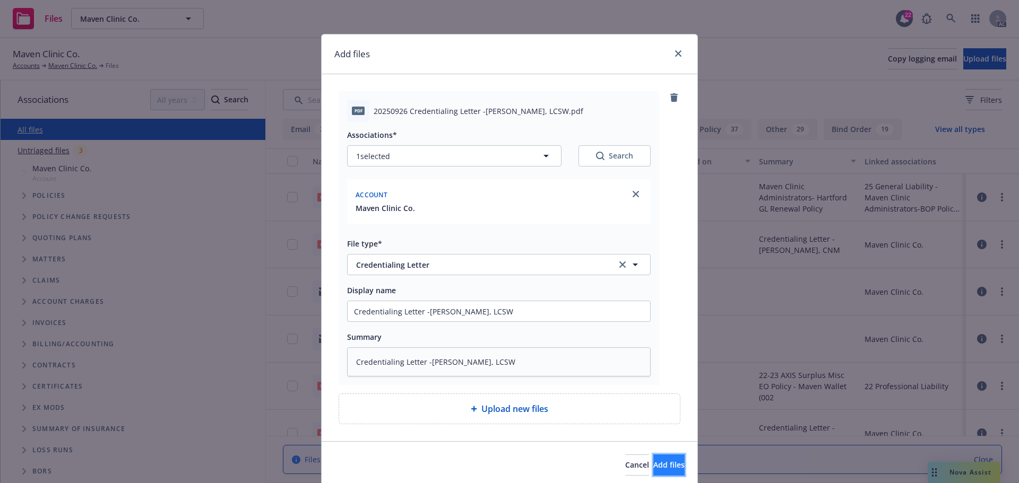
click at [653, 467] on span "Add files" at bounding box center [668, 465] width 31 height 10
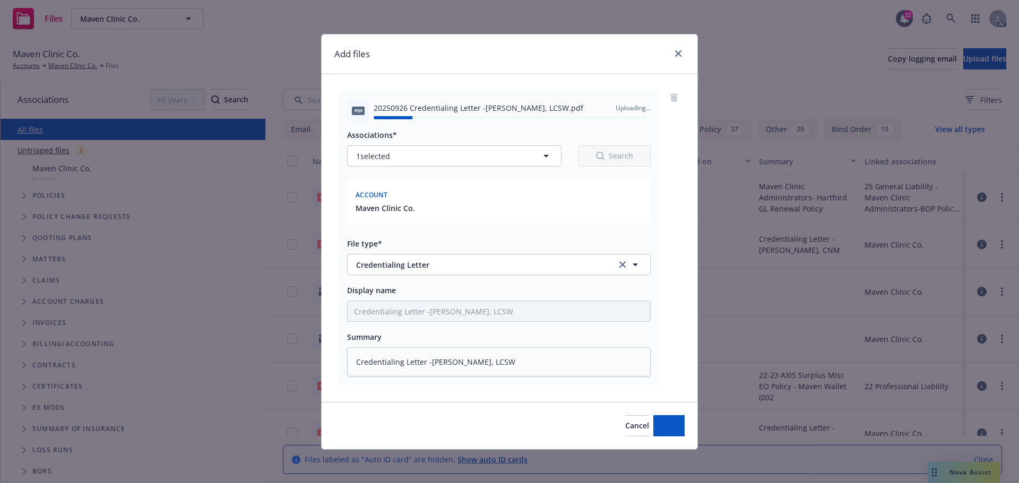
type textarea "x"
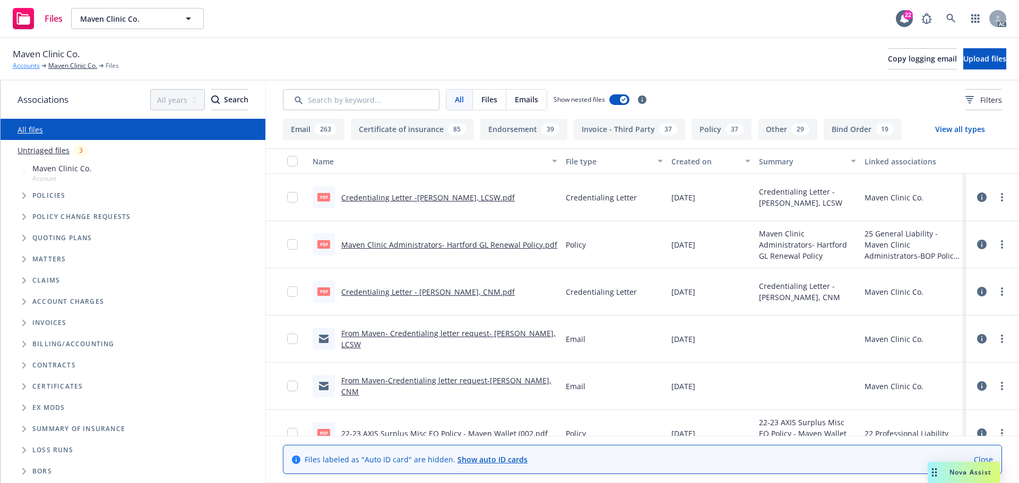
click at [27, 66] on link "Accounts" at bounding box center [26, 66] width 27 height 10
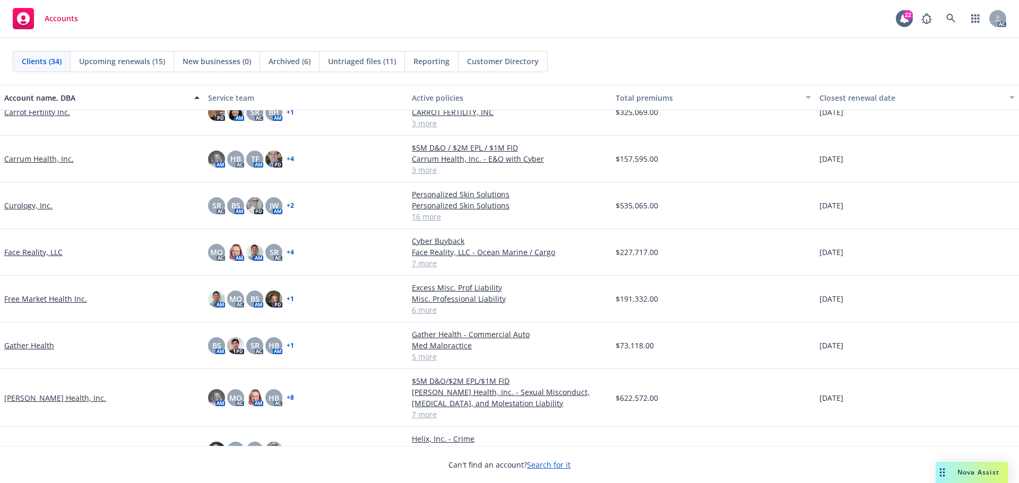
scroll to position [371, 0]
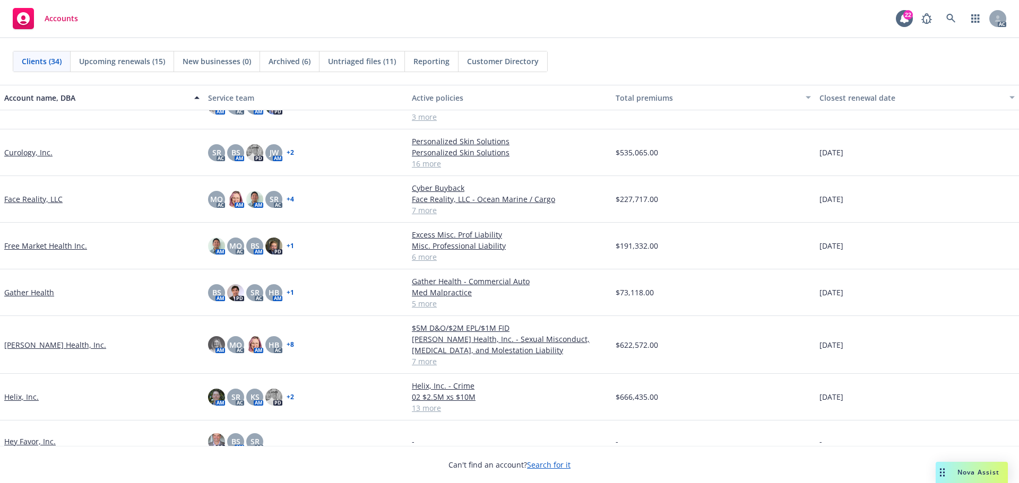
click at [39, 347] on link "[PERSON_NAME] Health, Inc." at bounding box center [55, 345] width 102 height 11
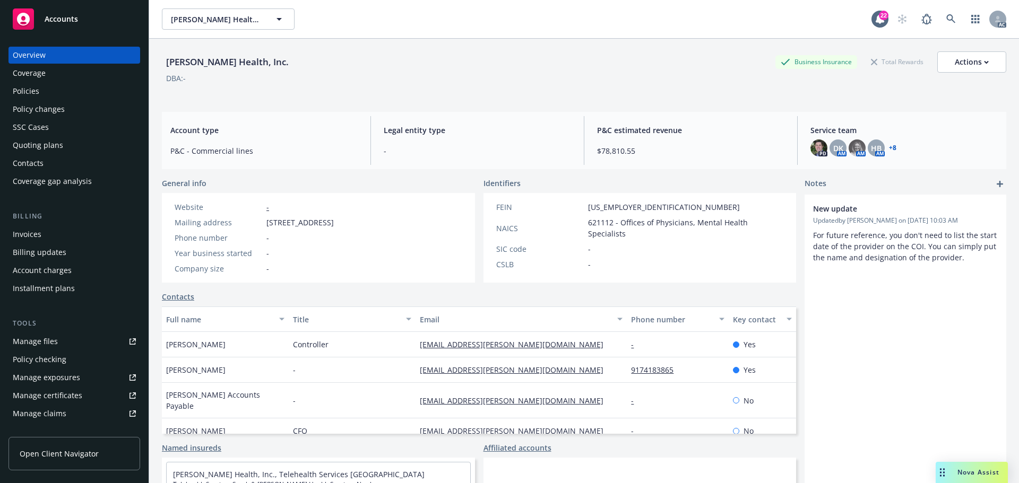
click at [53, 341] on div "Manage files" at bounding box center [35, 341] width 45 height 17
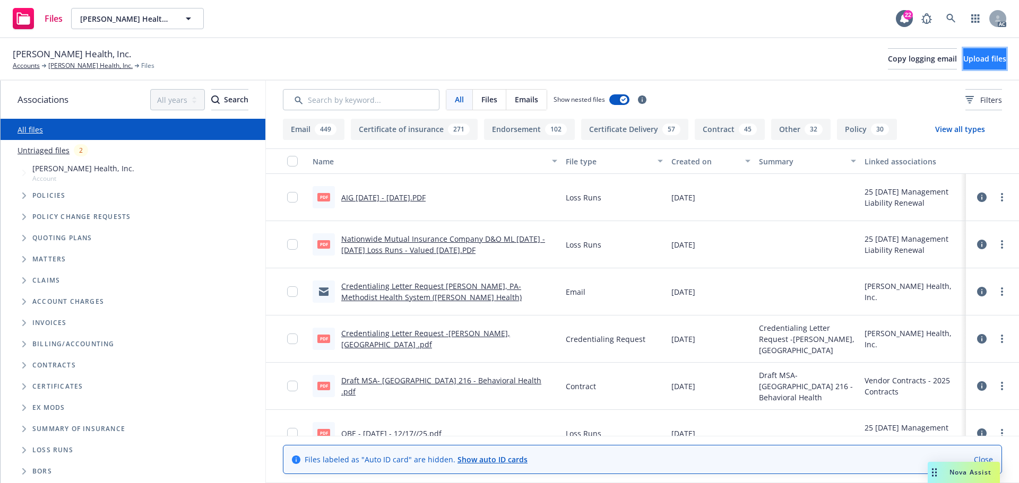
click at [963, 62] on span "Upload files" at bounding box center [984, 59] width 43 height 10
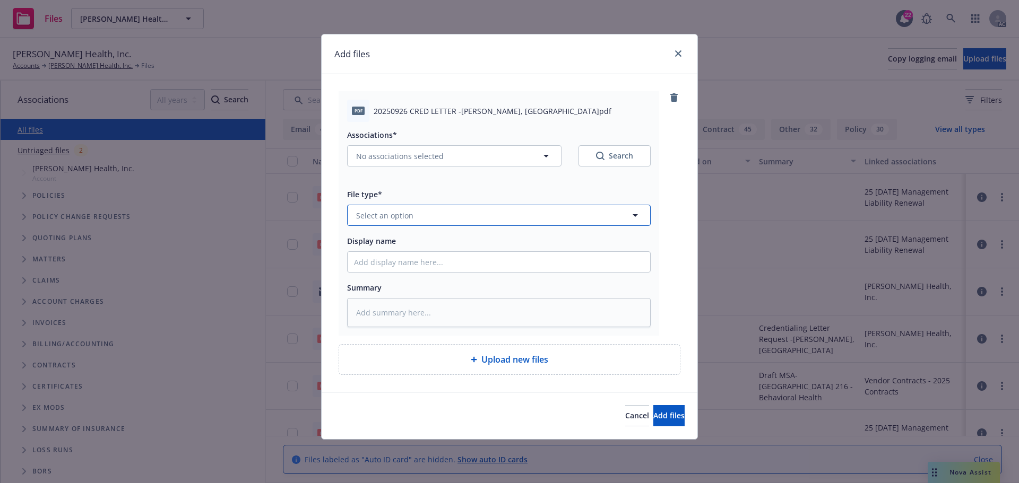
click at [415, 219] on button "Select an option" at bounding box center [499, 215] width 304 height 21
type input "cred"
click at [412, 258] on div "Credentialing Letter" at bounding box center [499, 245] width 302 height 28
drag, startPoint x: 410, startPoint y: 108, endPoint x: 518, endPoint y: 111, distance: 108.8
click at [518, 111] on span "20250926 CRED LETTER -[PERSON_NAME], [GEOGRAPHIC_DATA]pdf" at bounding box center [493, 111] width 238 height 11
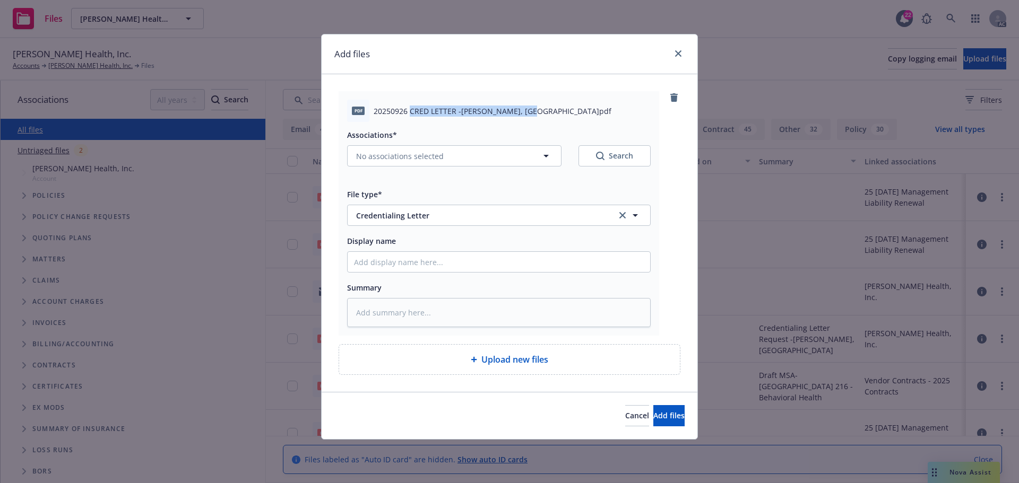
copy span "CRED LETTER -[PERSON_NAME], [GEOGRAPHIC_DATA]"
click at [398, 259] on input "Display name" at bounding box center [499, 262] width 302 height 20
paste input "CRED LETTER -[PERSON_NAME], [GEOGRAPHIC_DATA]"
type textarea "x"
type input "CRED LETTER -[PERSON_NAME], [GEOGRAPHIC_DATA]"
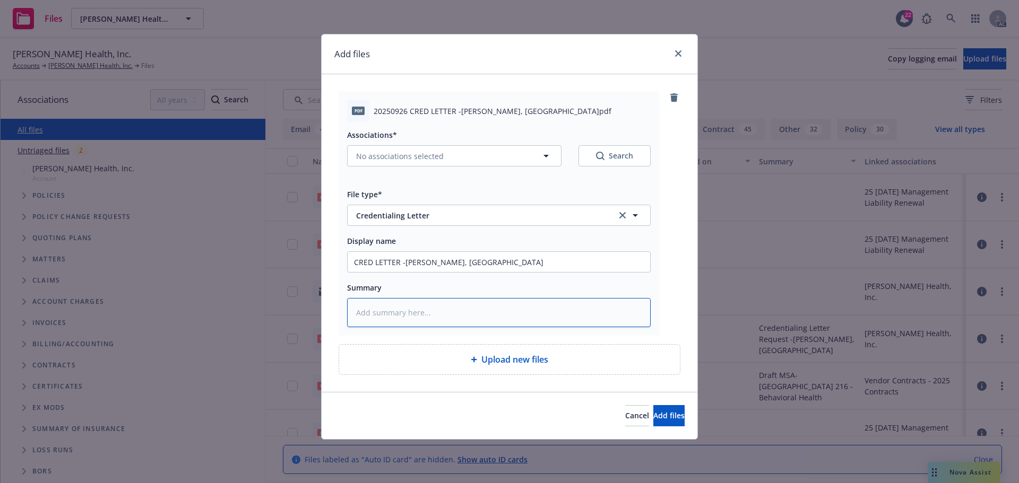
click at [391, 314] on textarea at bounding box center [499, 312] width 304 height 29
paste textarea "CRED LETTER -[PERSON_NAME], [GEOGRAPHIC_DATA]"
type textarea "x"
type textarea "CRED LETTER -[PERSON_NAME], [GEOGRAPHIC_DATA]"
click at [653, 413] on span "Add files" at bounding box center [668, 416] width 31 height 10
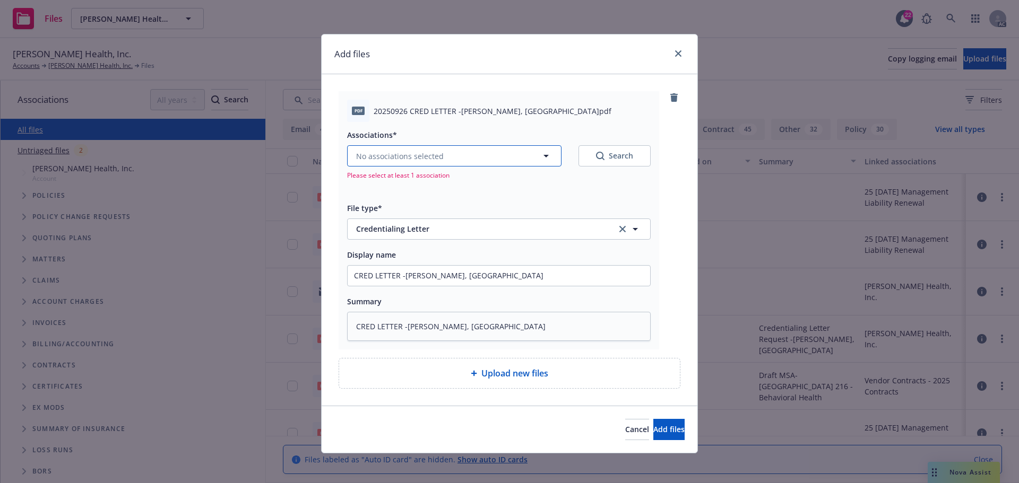
click at [543, 156] on icon "button" at bounding box center [545, 156] width 5 height 3
type textarea "x"
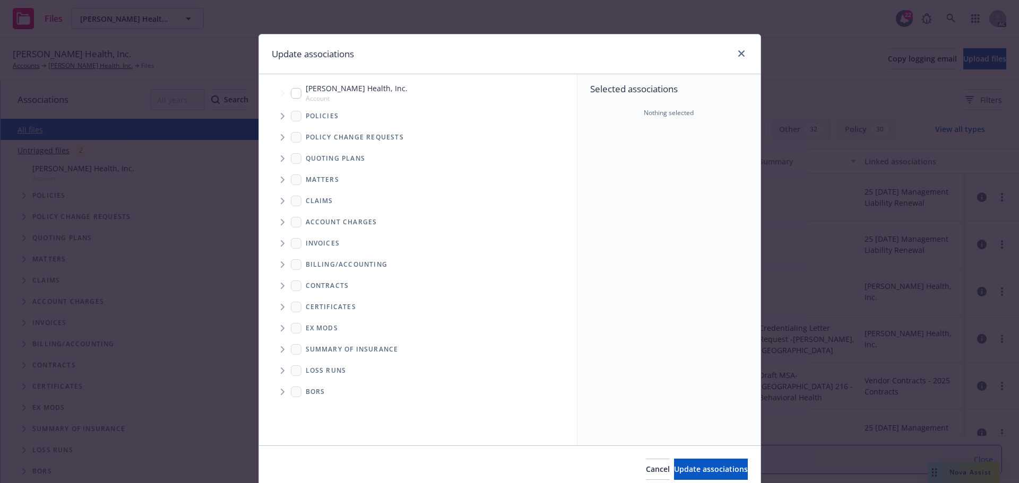
click at [286, 94] on span "Tree Example" at bounding box center [282, 93] width 17 height 17
checkbox input "true"
click at [694, 466] on span "Update associations" at bounding box center [711, 469] width 74 height 10
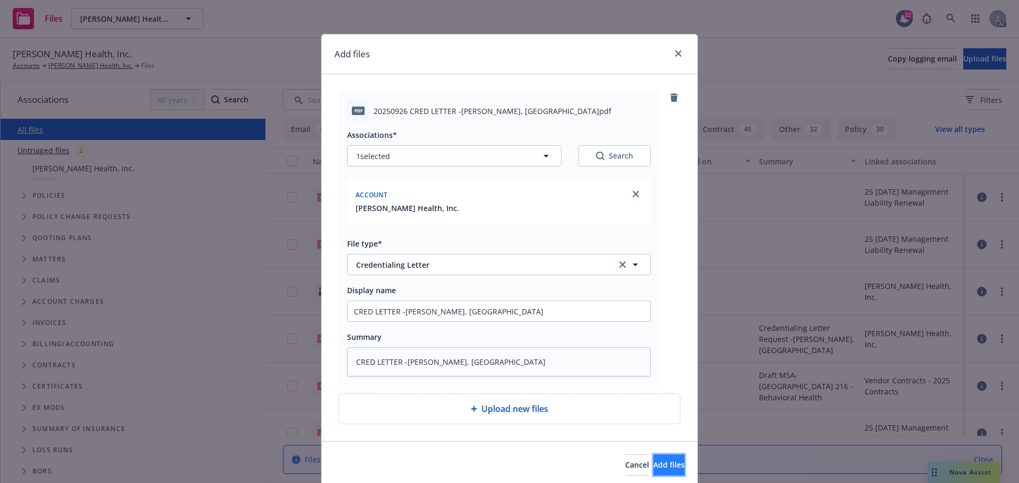
click at [658, 463] on span "Add files" at bounding box center [668, 465] width 31 height 10
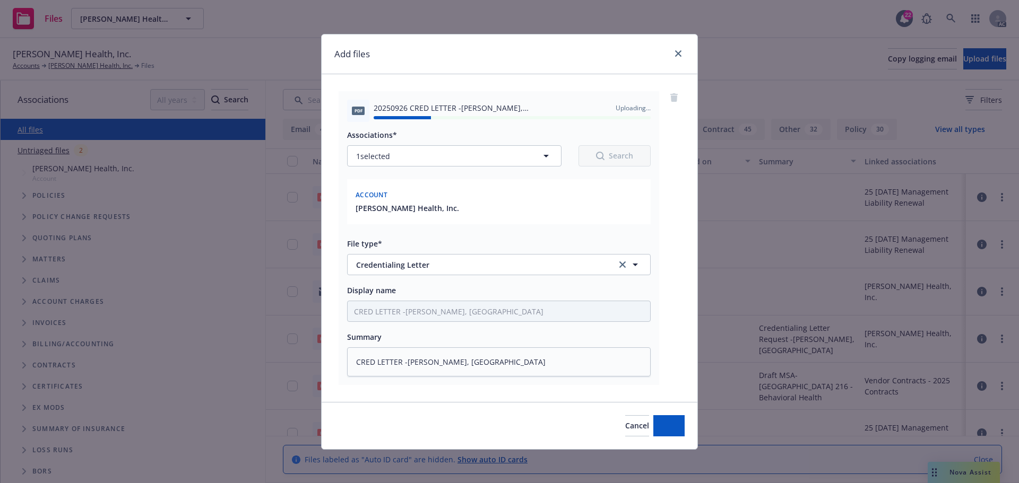
type textarea "x"
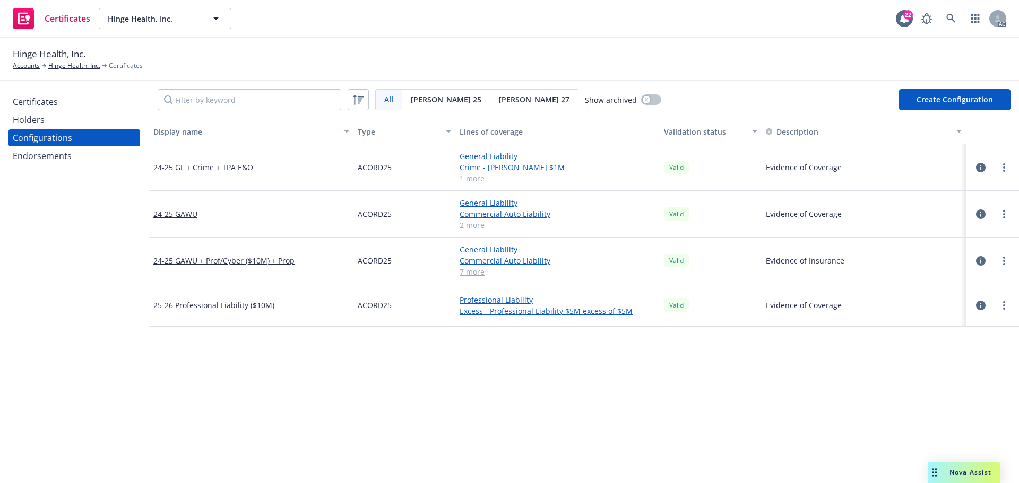
click at [976, 306] on icon "button" at bounding box center [981, 306] width 10 height 10
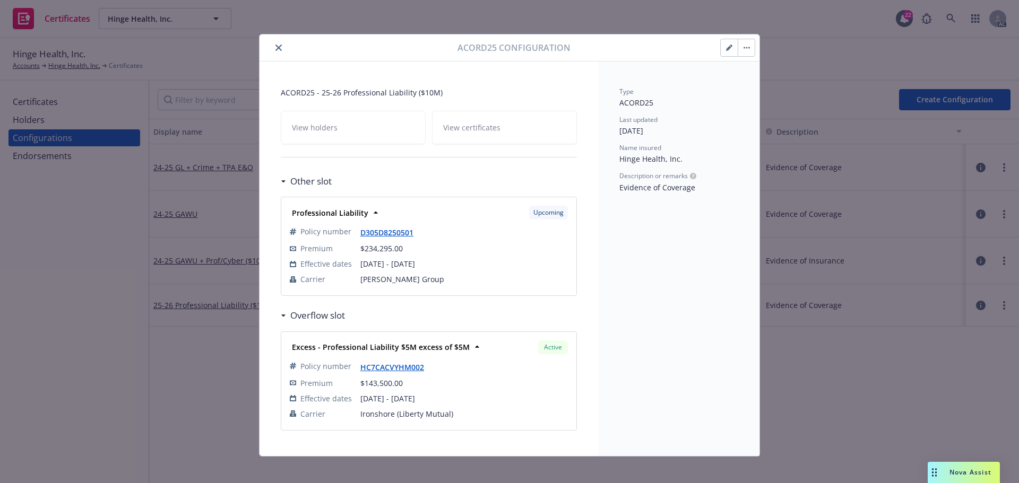
click at [275, 46] on icon "close" at bounding box center [278, 48] width 6 height 6
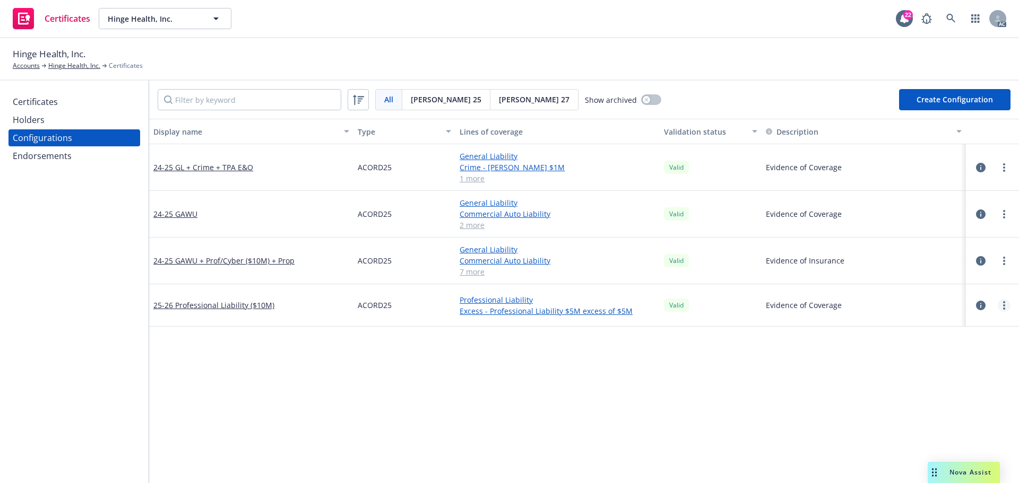
click at [998, 307] on link "more" at bounding box center [1004, 305] width 13 height 13
click at [921, 327] on link "Edit" at bounding box center [943, 327] width 117 height 21
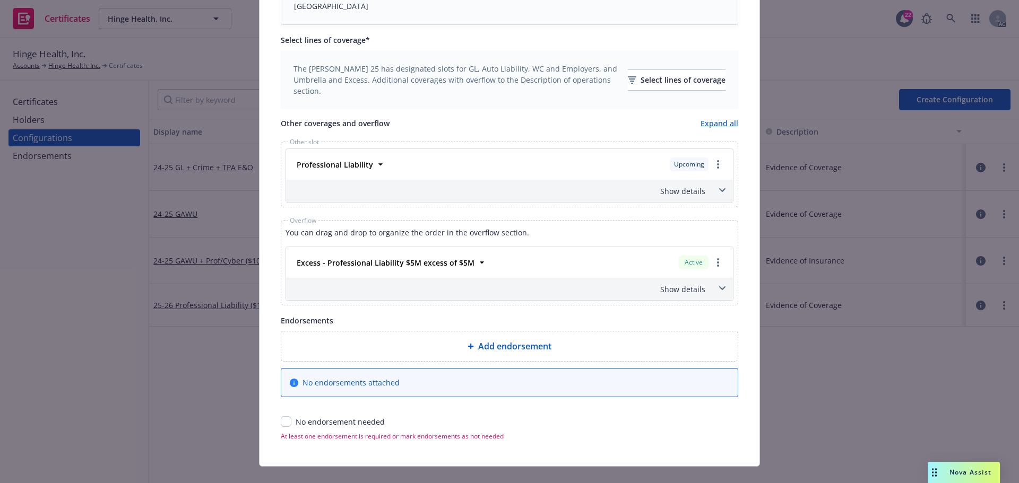
scroll to position [368, 0]
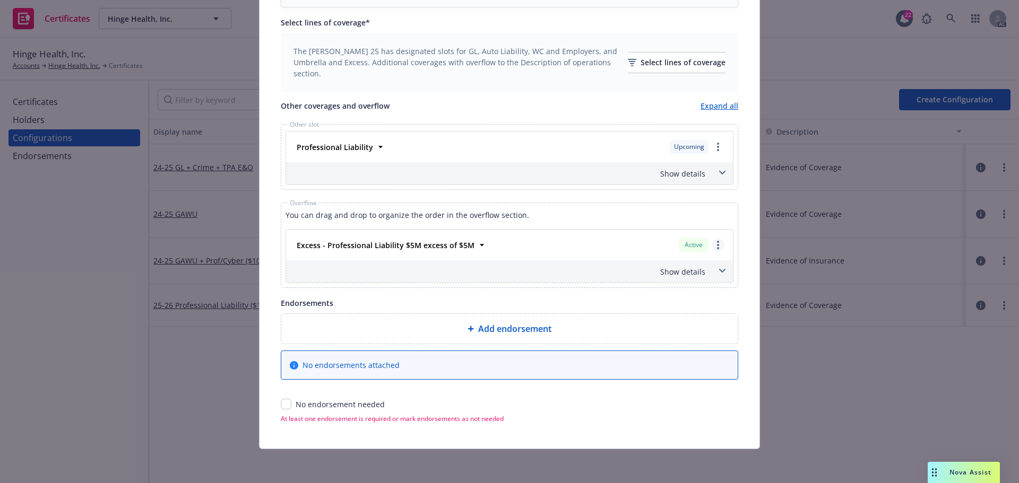
click at [715, 247] on link "more" at bounding box center [718, 245] width 13 height 13
click at [657, 266] on link "Remove this LOC" at bounding box center [666, 266] width 115 height 21
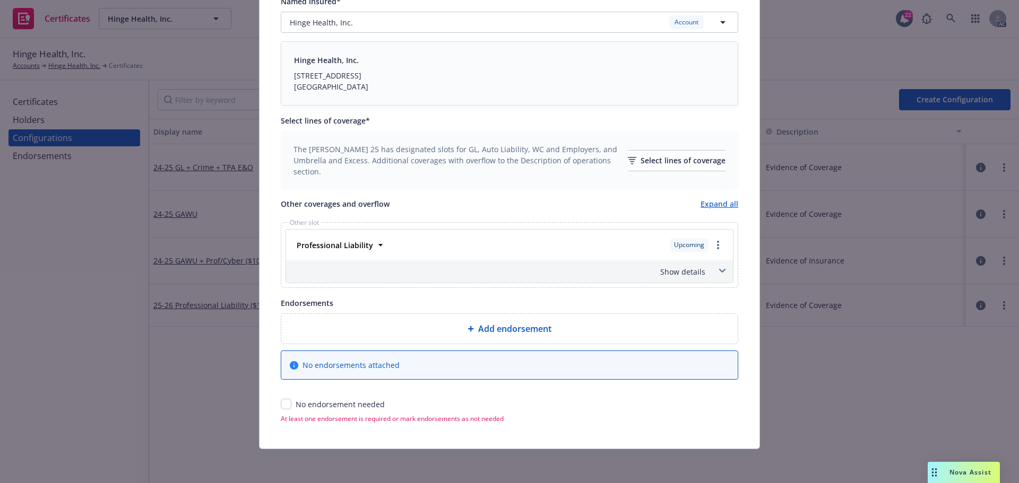
scroll to position [270, 0]
click at [282, 406] on input "checkbox" at bounding box center [286, 404] width 11 height 11
checkbox input "true"
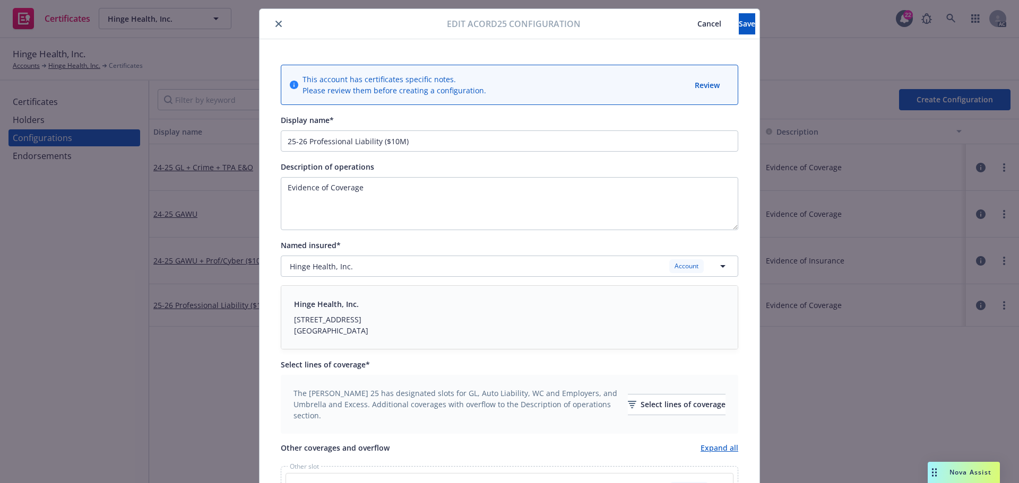
scroll to position [0, 0]
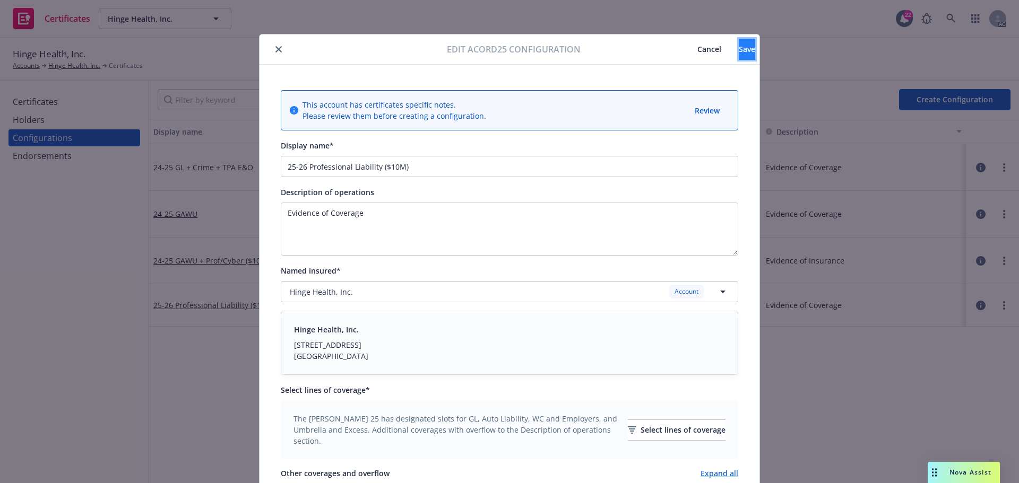
click at [739, 47] on button "Save" at bounding box center [747, 49] width 16 height 21
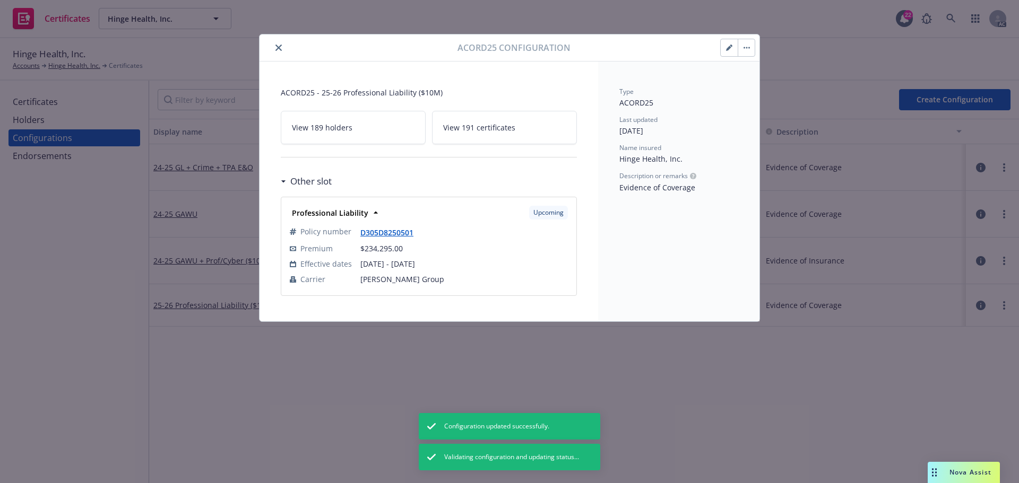
click at [278, 48] on icon "close" at bounding box center [278, 48] width 6 height 6
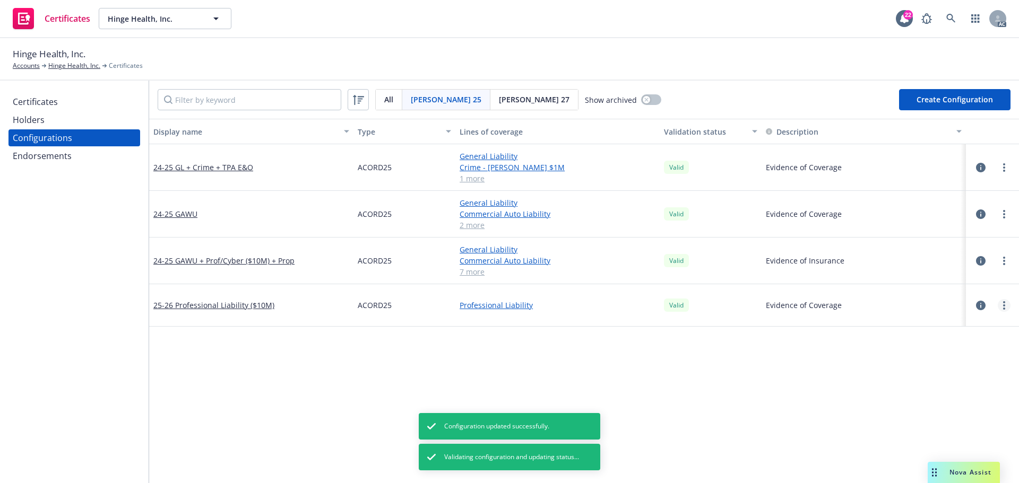
click at [1003, 305] on icon "more" at bounding box center [1004, 305] width 2 height 8
click at [947, 412] on link "Regenerate all certificates" at bounding box center [943, 412] width 117 height 21
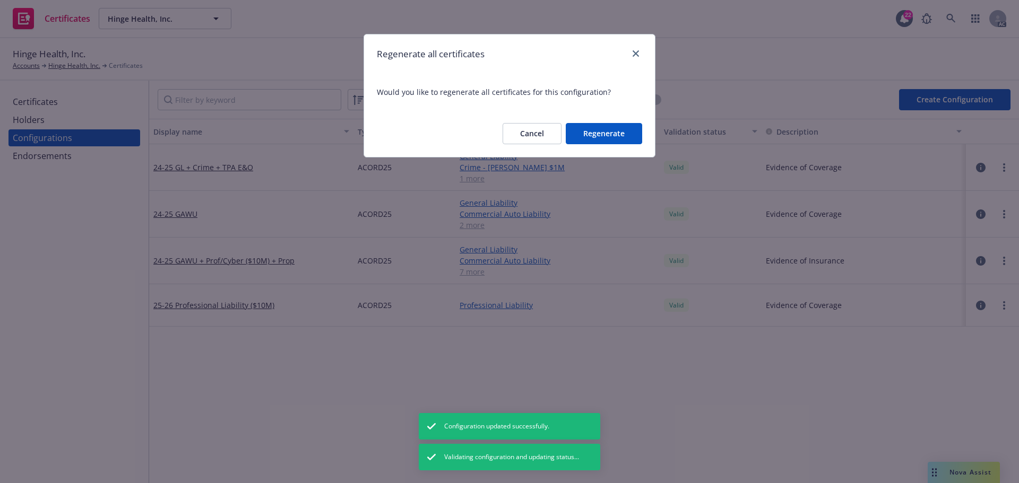
click at [599, 132] on button "Regenerate" at bounding box center [604, 133] width 76 height 21
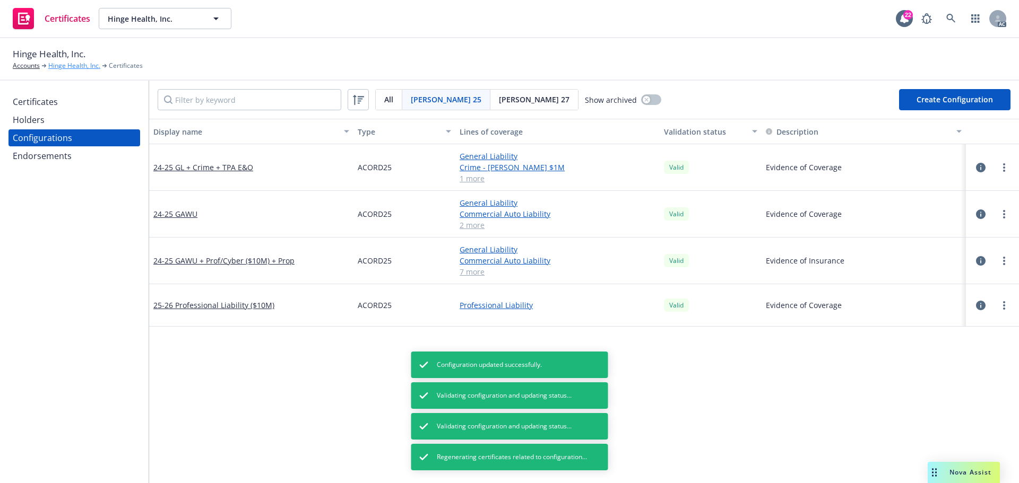
click at [79, 66] on link "Hinge Health, Inc." at bounding box center [74, 66] width 52 height 10
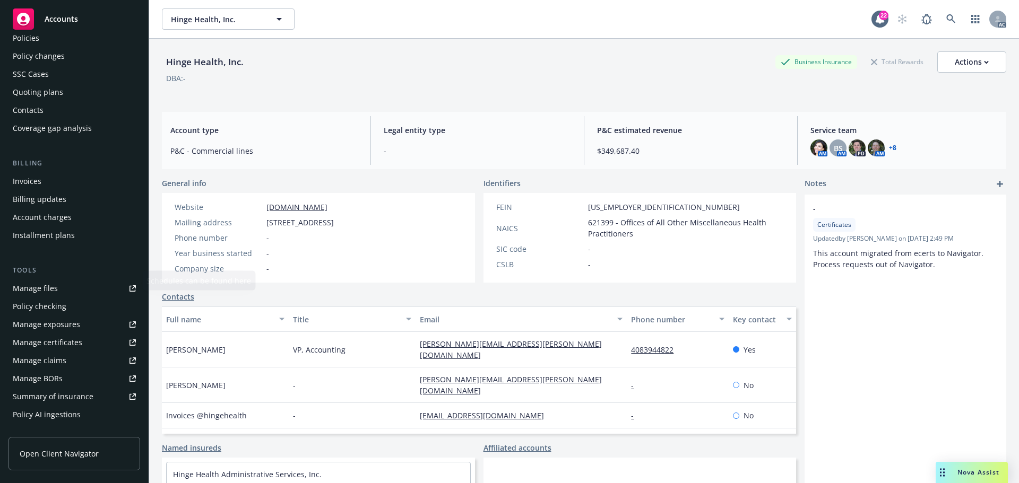
scroll to position [106, 0]
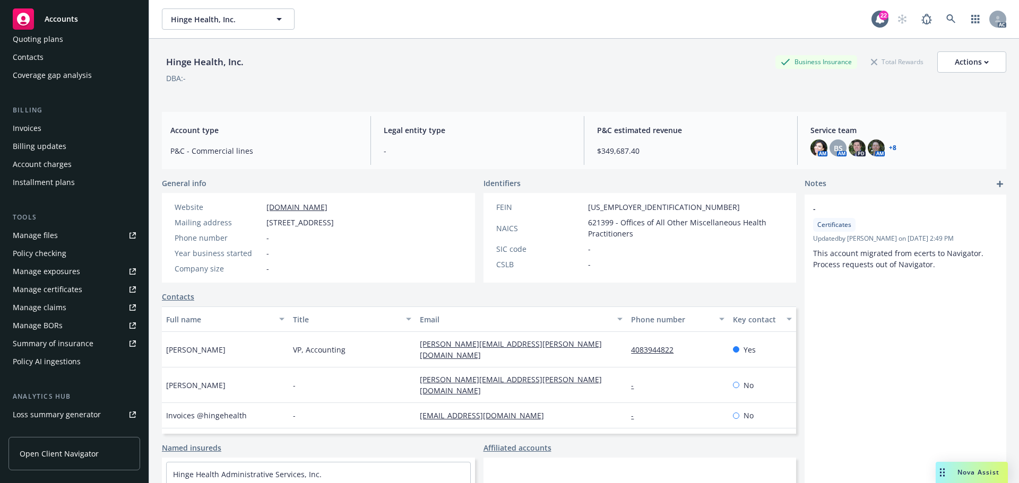
click at [75, 342] on div "Summary of insurance" at bounding box center [53, 343] width 81 height 17
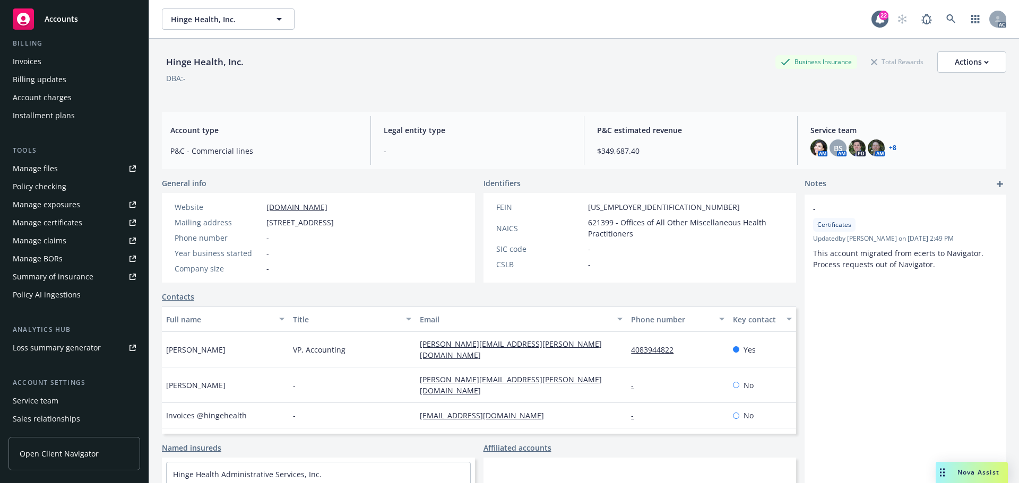
click at [60, 220] on div "Manage certificates" at bounding box center [48, 222] width 70 height 17
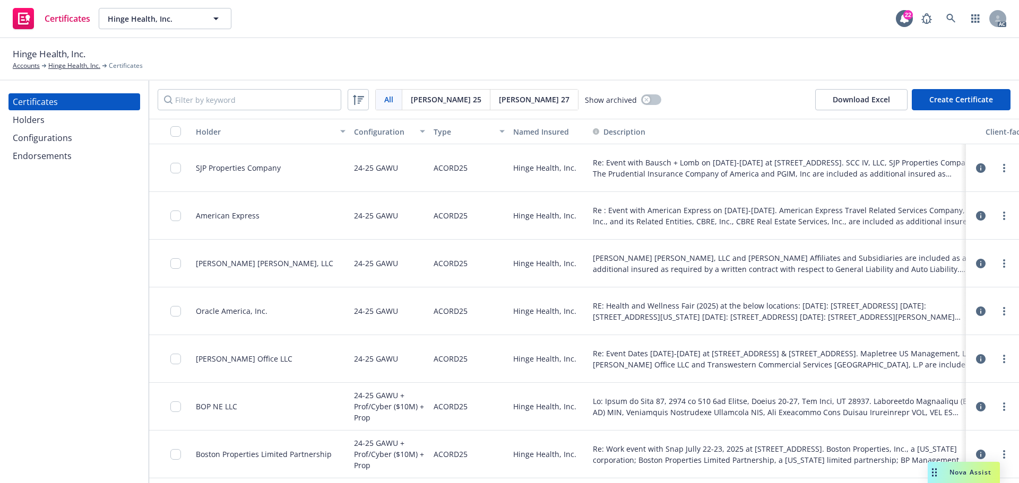
click at [57, 138] on div "Configurations" at bounding box center [42, 137] width 59 height 17
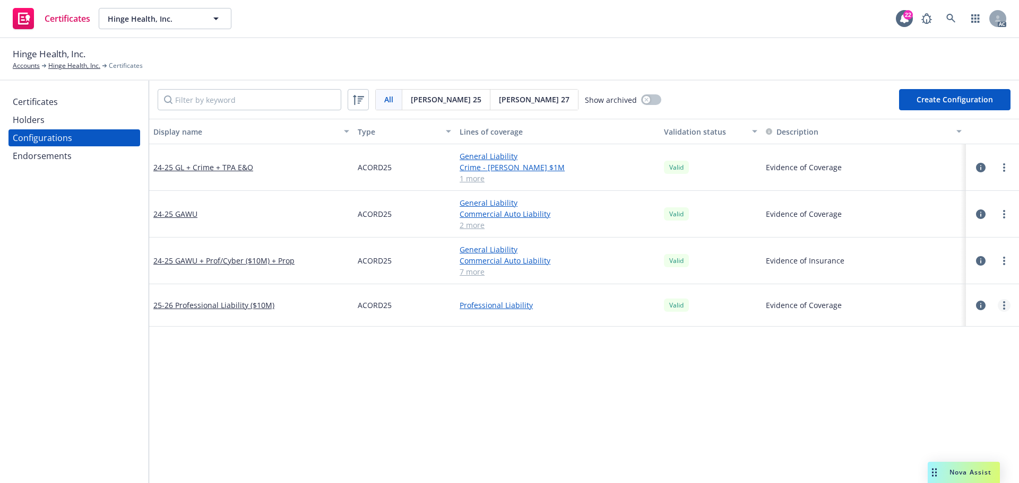
click at [998, 304] on link "more" at bounding box center [1004, 305] width 13 height 13
click at [972, 366] on link "View certificates using this" at bounding box center [943, 369] width 117 height 21
